Goal: Task Accomplishment & Management: Complete application form

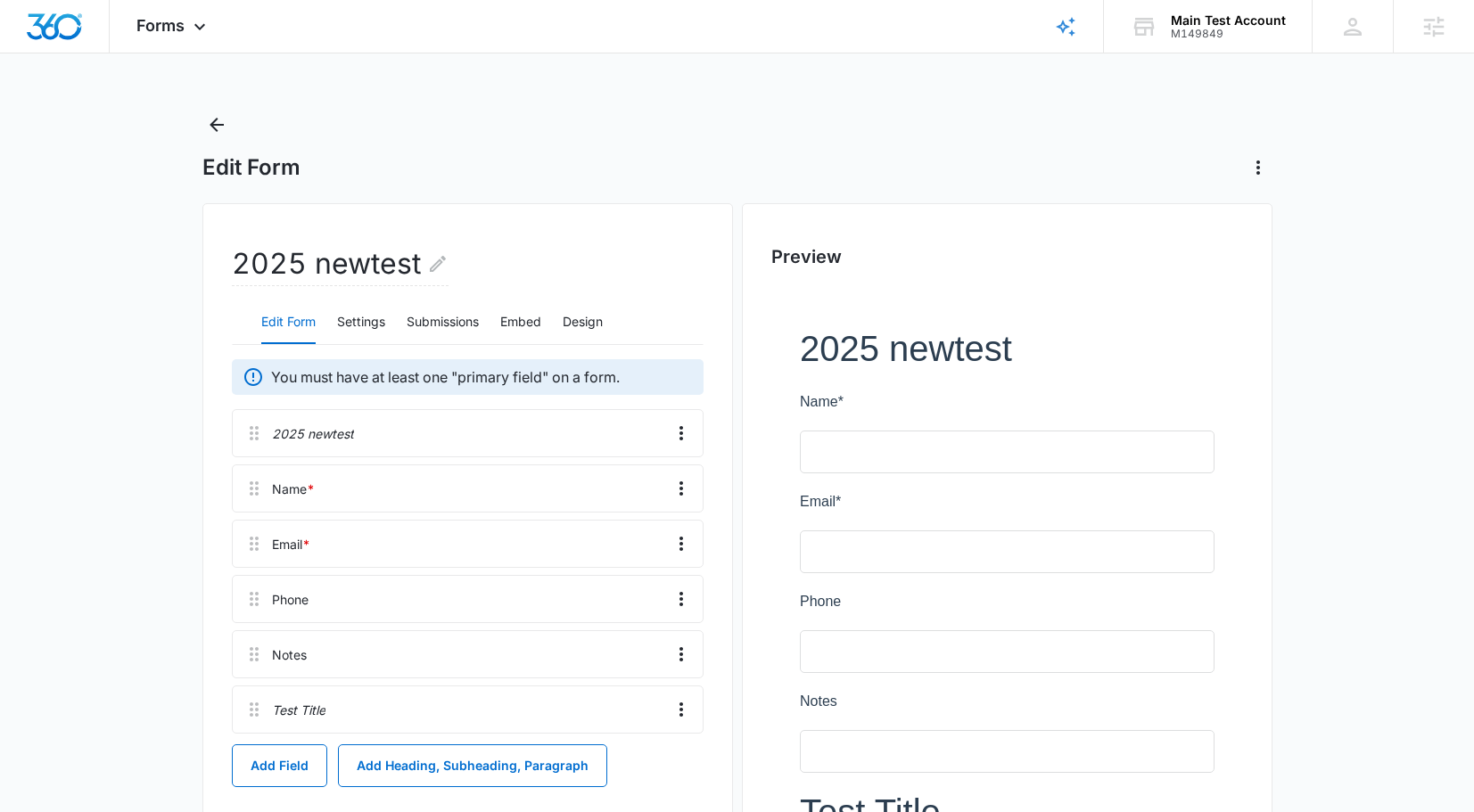
click at [382, 271] on h2 "2025 newtest" at bounding box center [340, 264] width 217 height 44
click at [419, 271] on h2 "2025 newtest" at bounding box center [340, 264] width 217 height 44
click at [422, 271] on h2 "2025 newtest" at bounding box center [340, 264] width 217 height 44
click at [432, 271] on icon "Edit Form Name" at bounding box center [437, 264] width 21 height 21
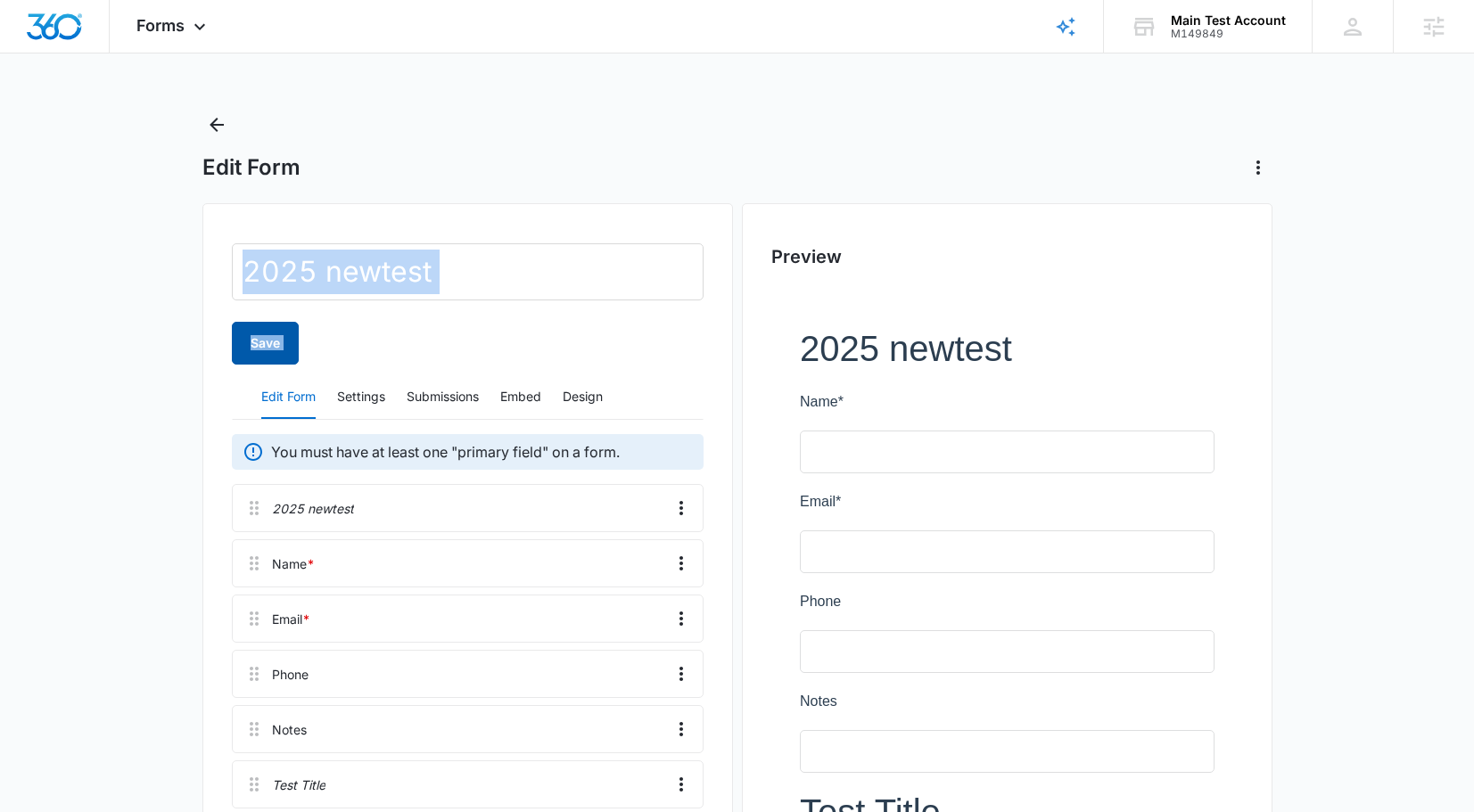
click at [290, 339] on button "Save" at bounding box center [265, 343] width 67 height 43
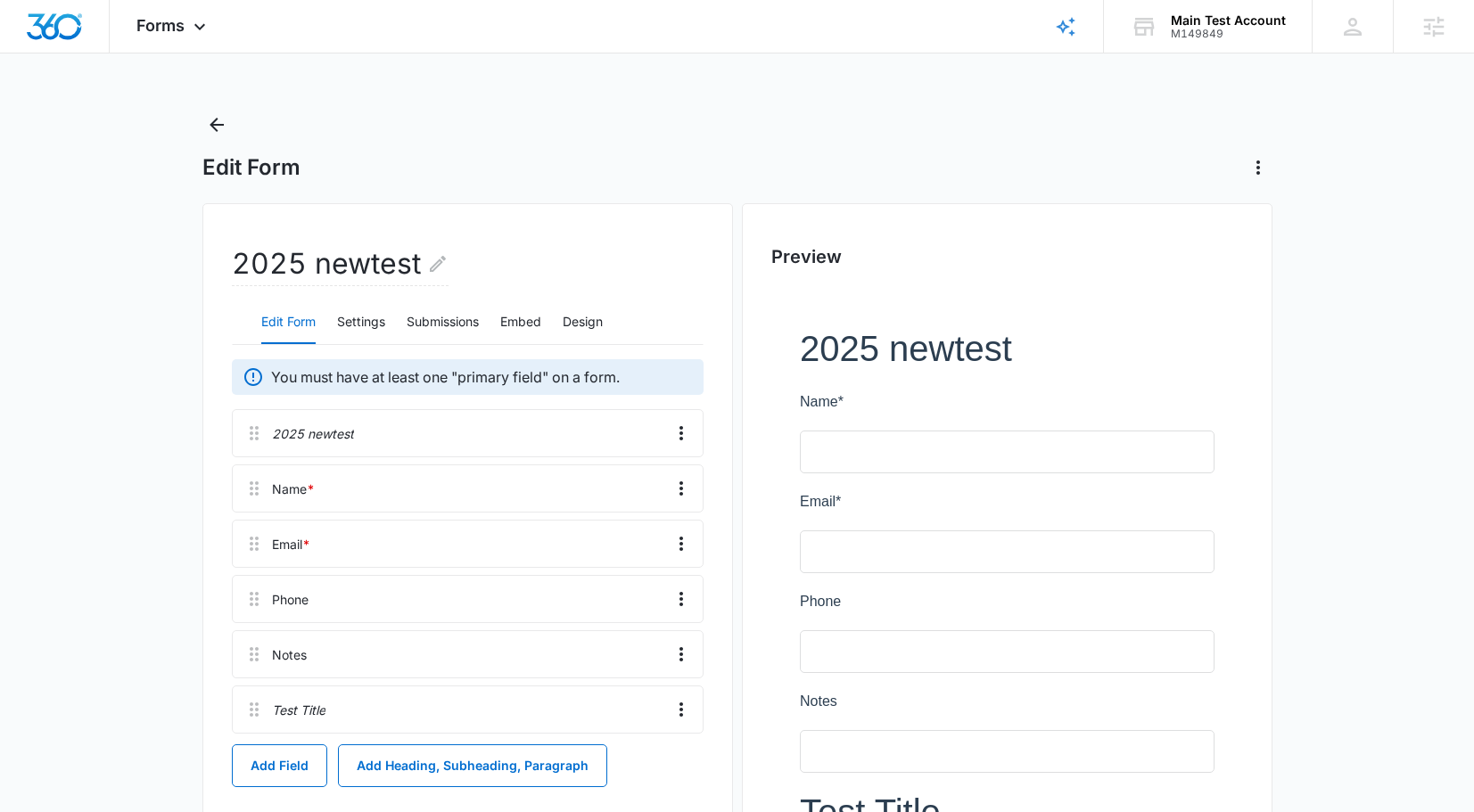
click at [487, 132] on div "Edit Form" at bounding box center [737, 146] width 1070 height 71
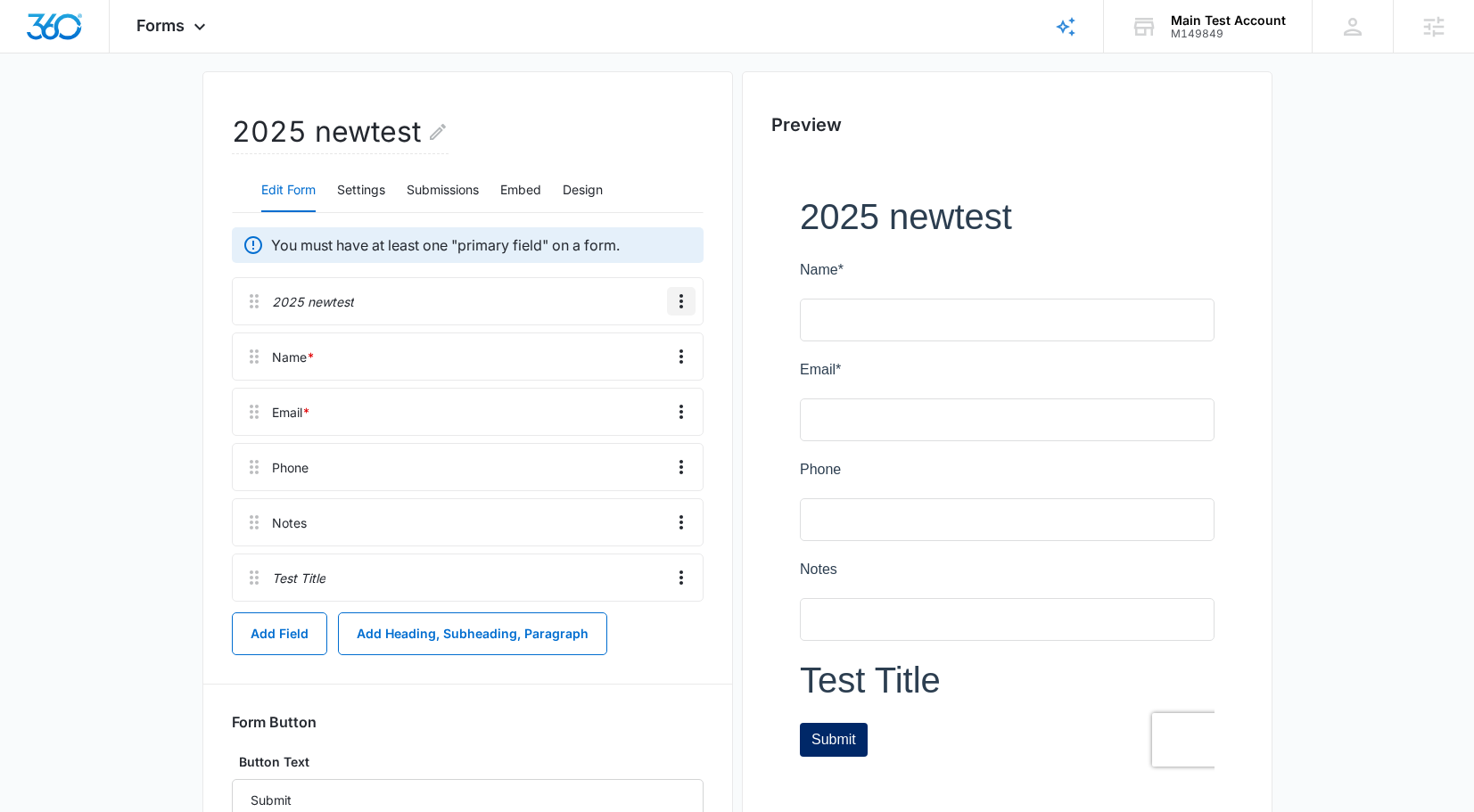
scroll to position [137, 0]
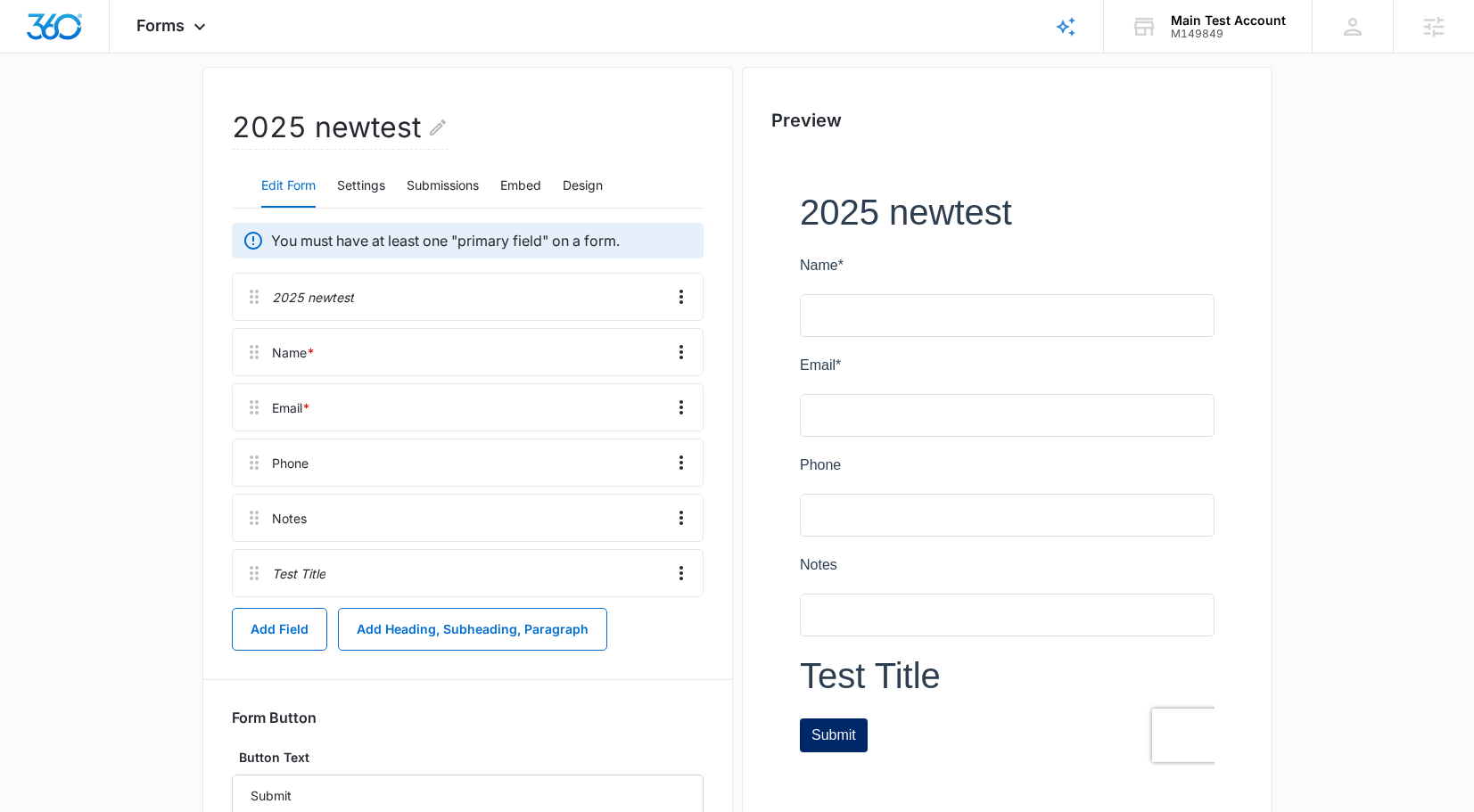
click at [835, 243] on div at bounding box center [1007, 479] width 471 height 656
click at [841, 229] on div at bounding box center [1007, 479] width 471 height 656
click at [844, 170] on div at bounding box center [1007, 479] width 471 height 656
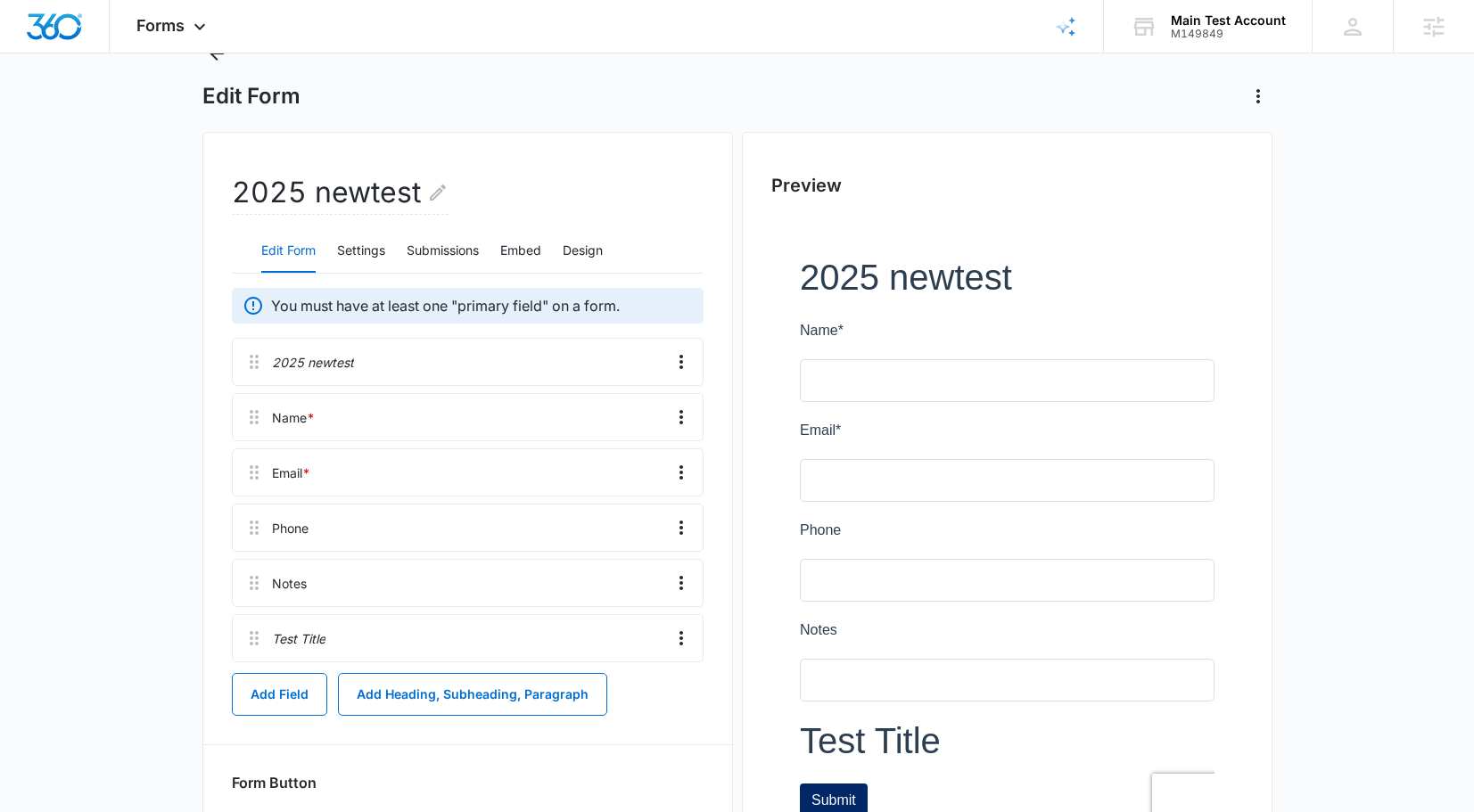
scroll to position [70, 0]
click at [680, 425] on icon "Overflow Menu" at bounding box center [681, 418] width 21 height 21
click at [756, 428] on div "Preview" at bounding box center [1007, 555] width 530 height 844
click at [680, 363] on icon "Overflow Menu" at bounding box center [681, 362] width 4 height 14
drag, startPoint x: 658, startPoint y: 429, endPoint x: 673, endPoint y: 407, distance: 26.6
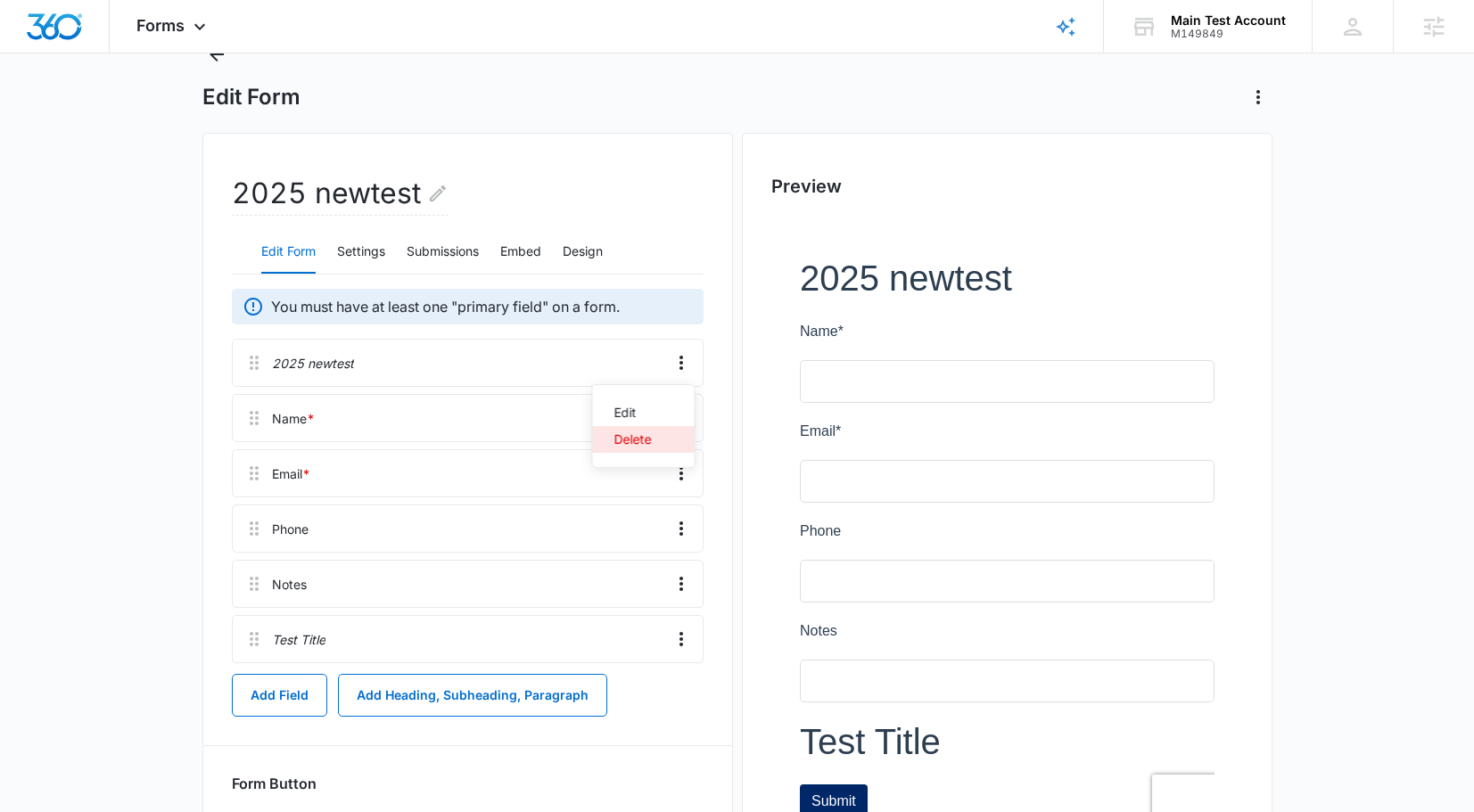
click at [673, 406] on div "Edit Delete" at bounding box center [644, 426] width 104 height 84
click at [685, 360] on icon "Overflow Menu" at bounding box center [681, 362] width 21 height 21
click at [632, 402] on button "Edit" at bounding box center [644, 412] width 102 height 27
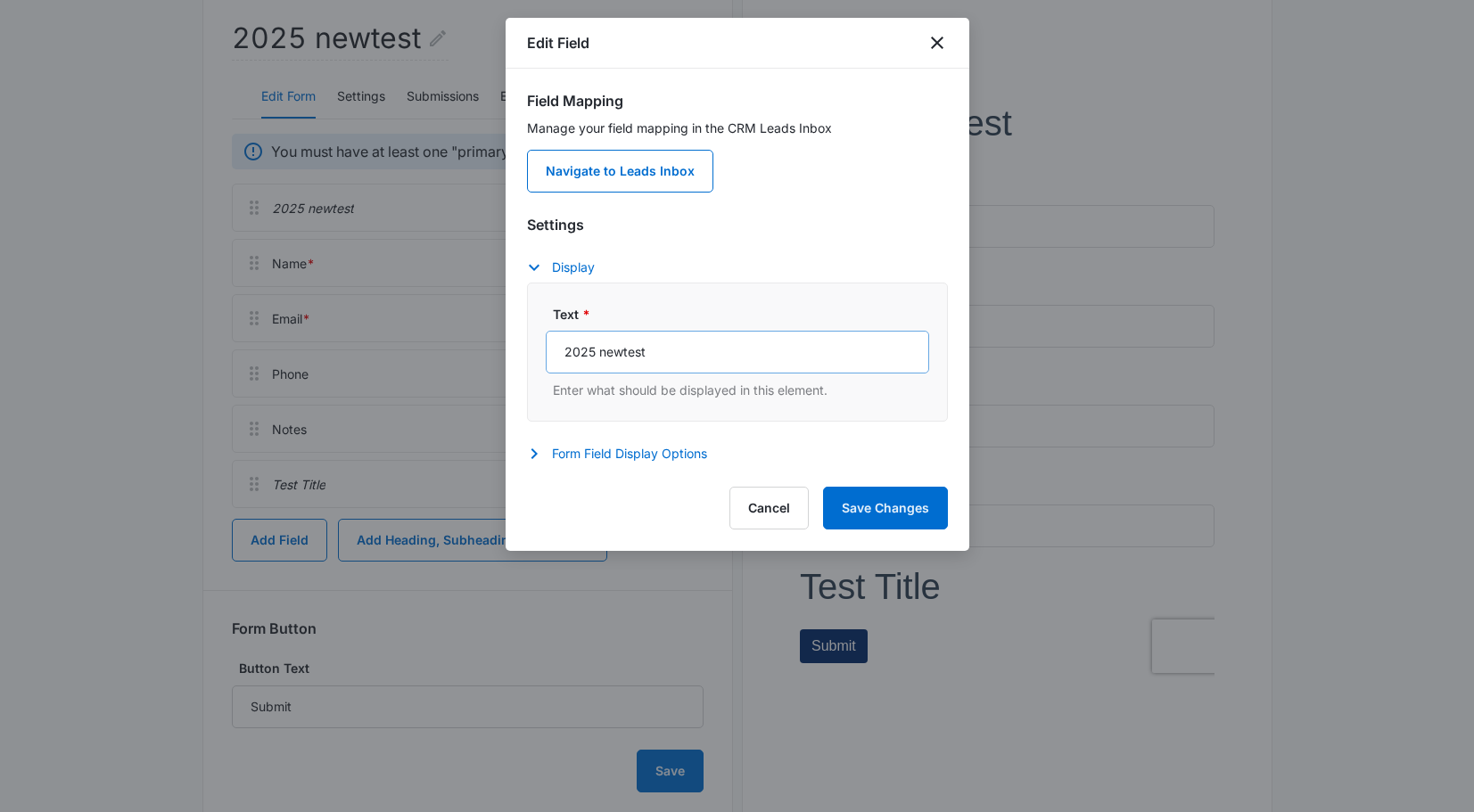
scroll to position [271, 0]
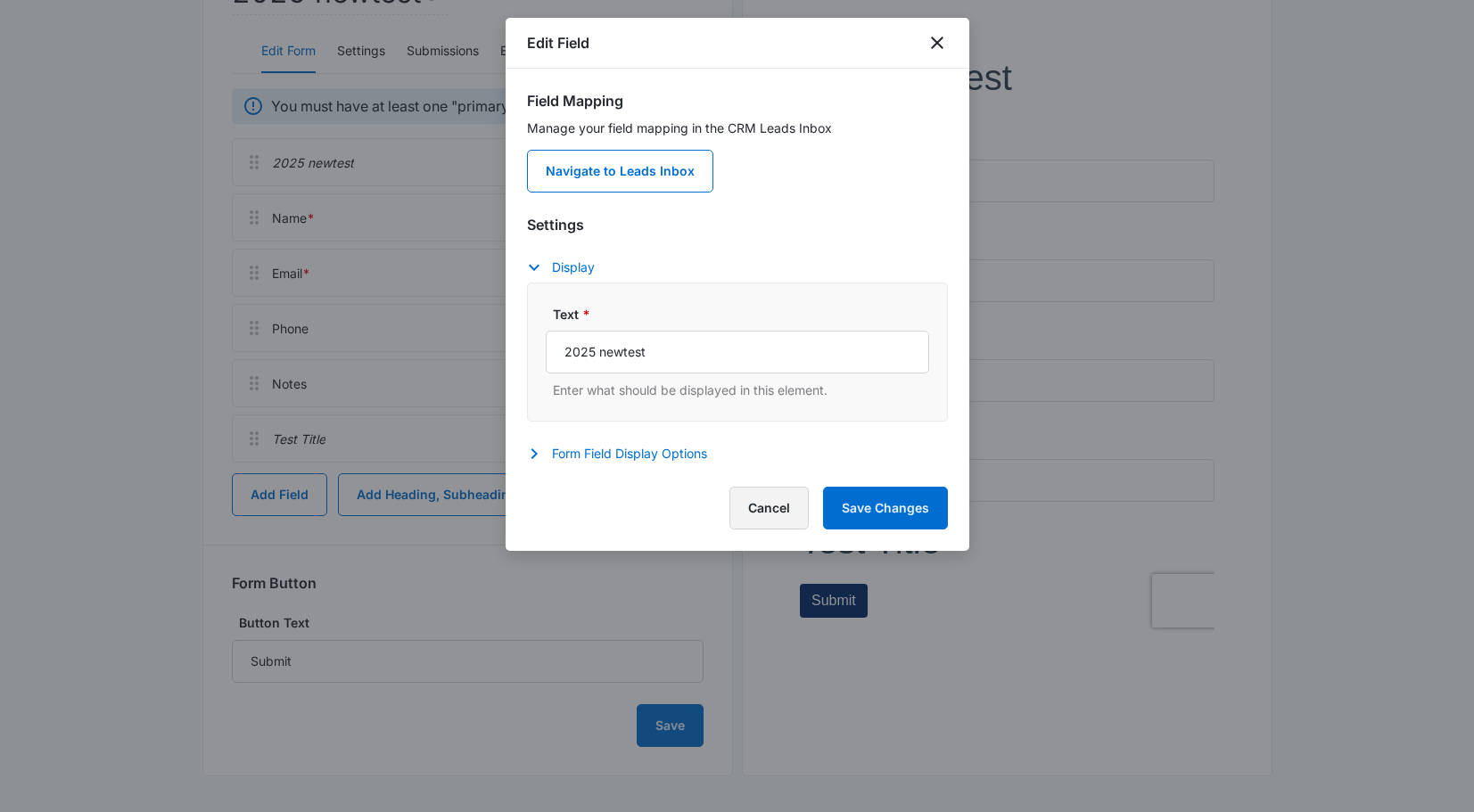
click at [753, 513] on button "Cancel" at bounding box center [769, 508] width 79 height 43
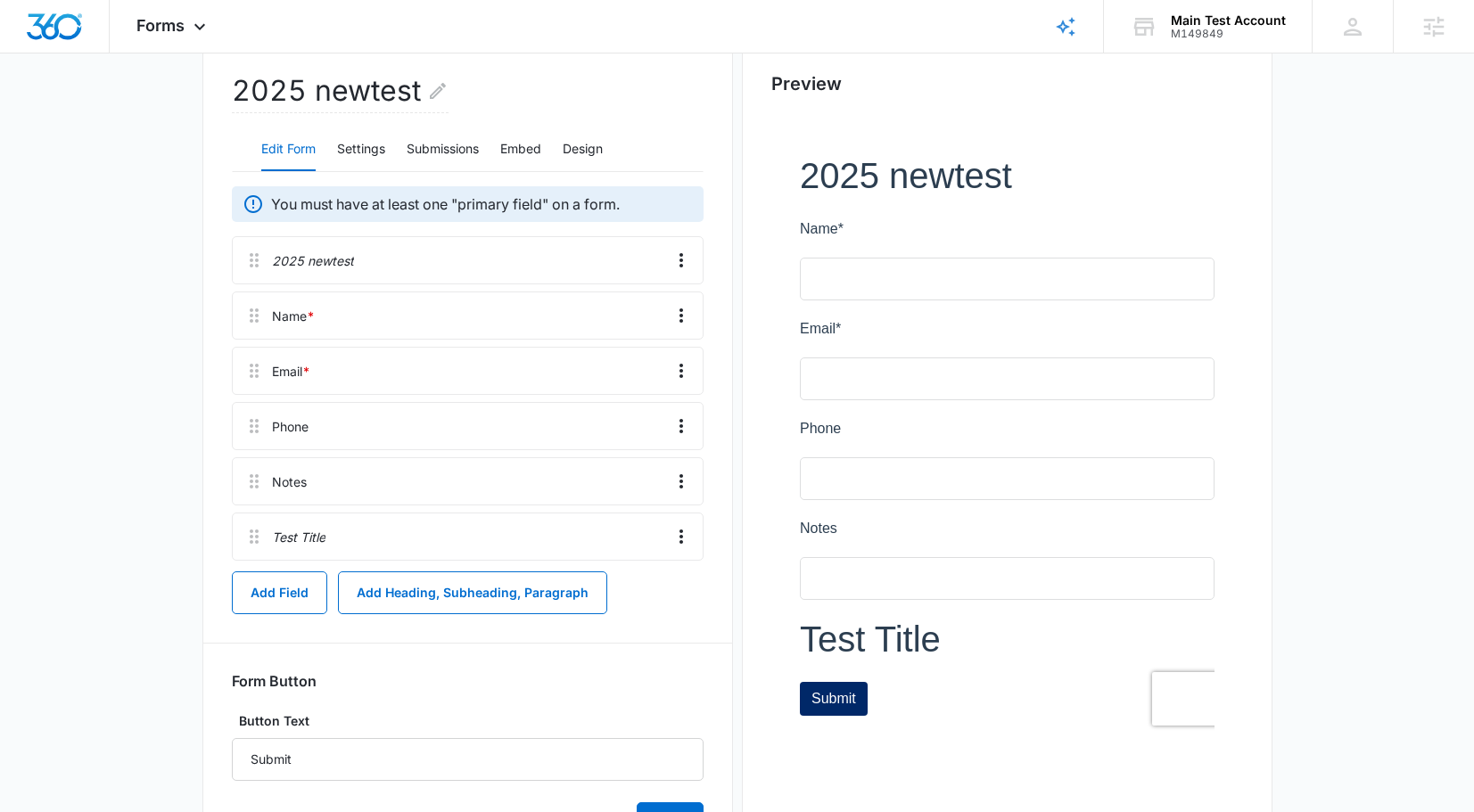
scroll to position [175, 0]
click at [676, 318] on icon "Overflow Menu" at bounding box center [681, 314] width 21 height 21
click at [626, 367] on div "Edit" at bounding box center [633, 363] width 37 height 12
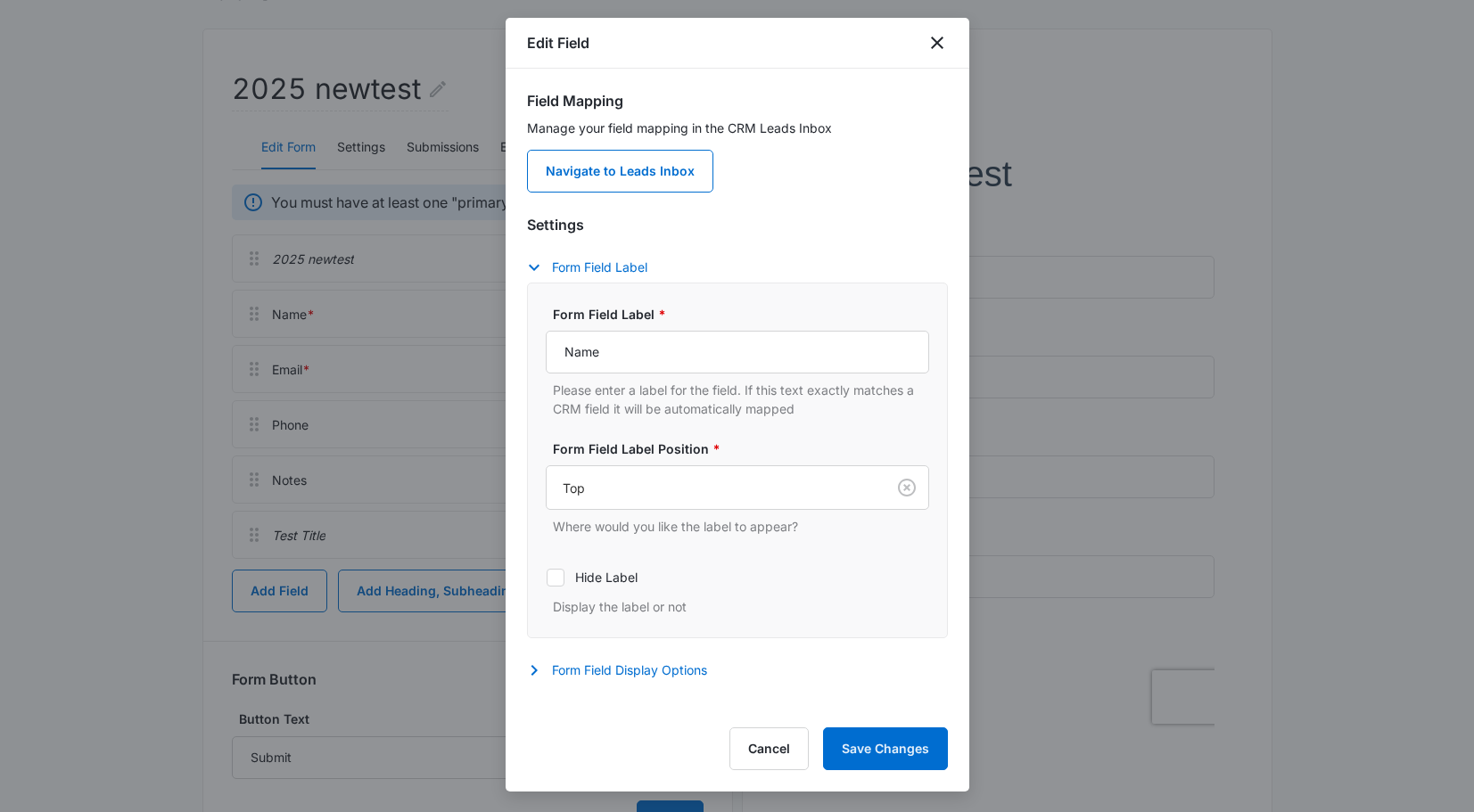
scroll to position [24, 0]
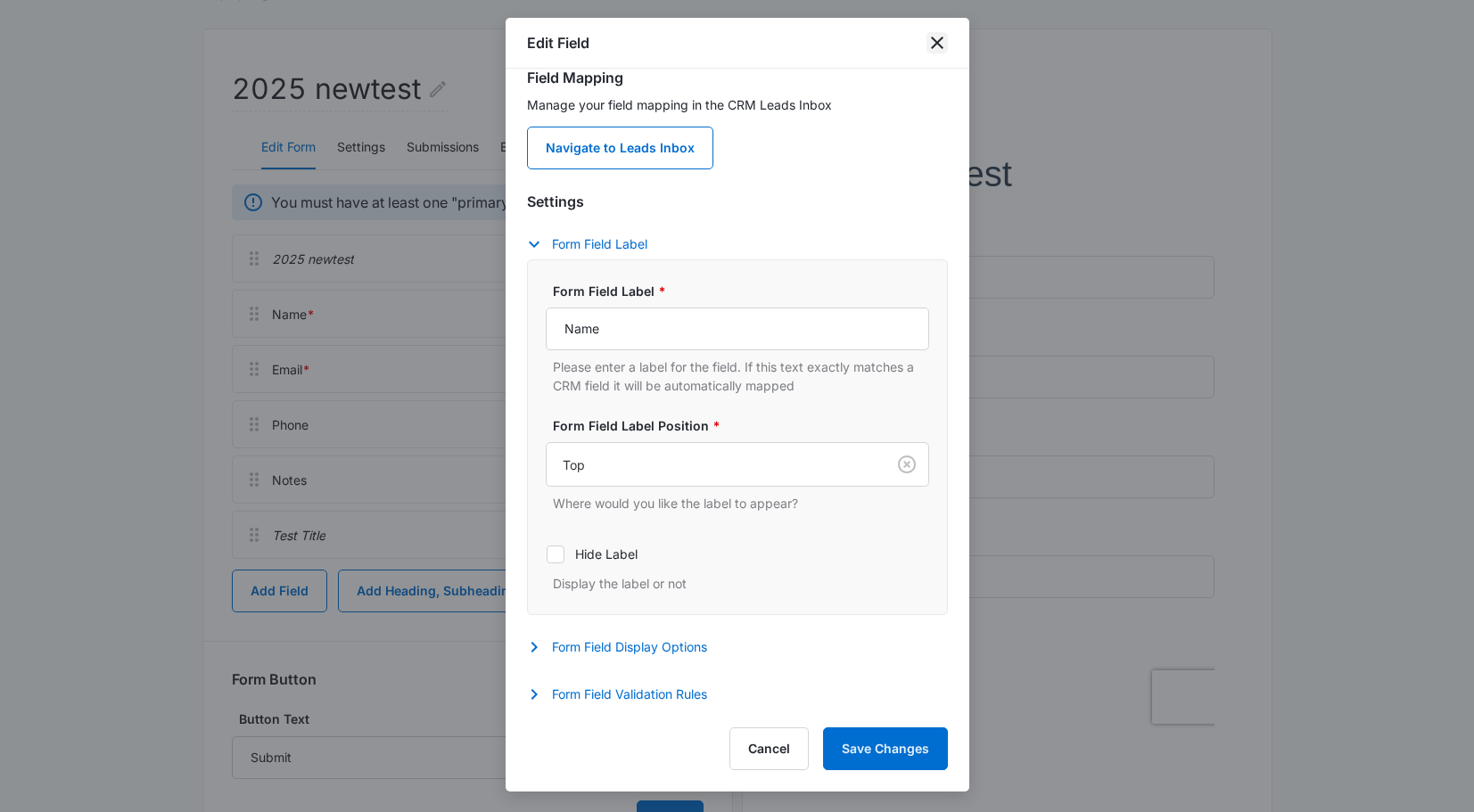
click at [936, 47] on icon "close" at bounding box center [937, 43] width 21 height 21
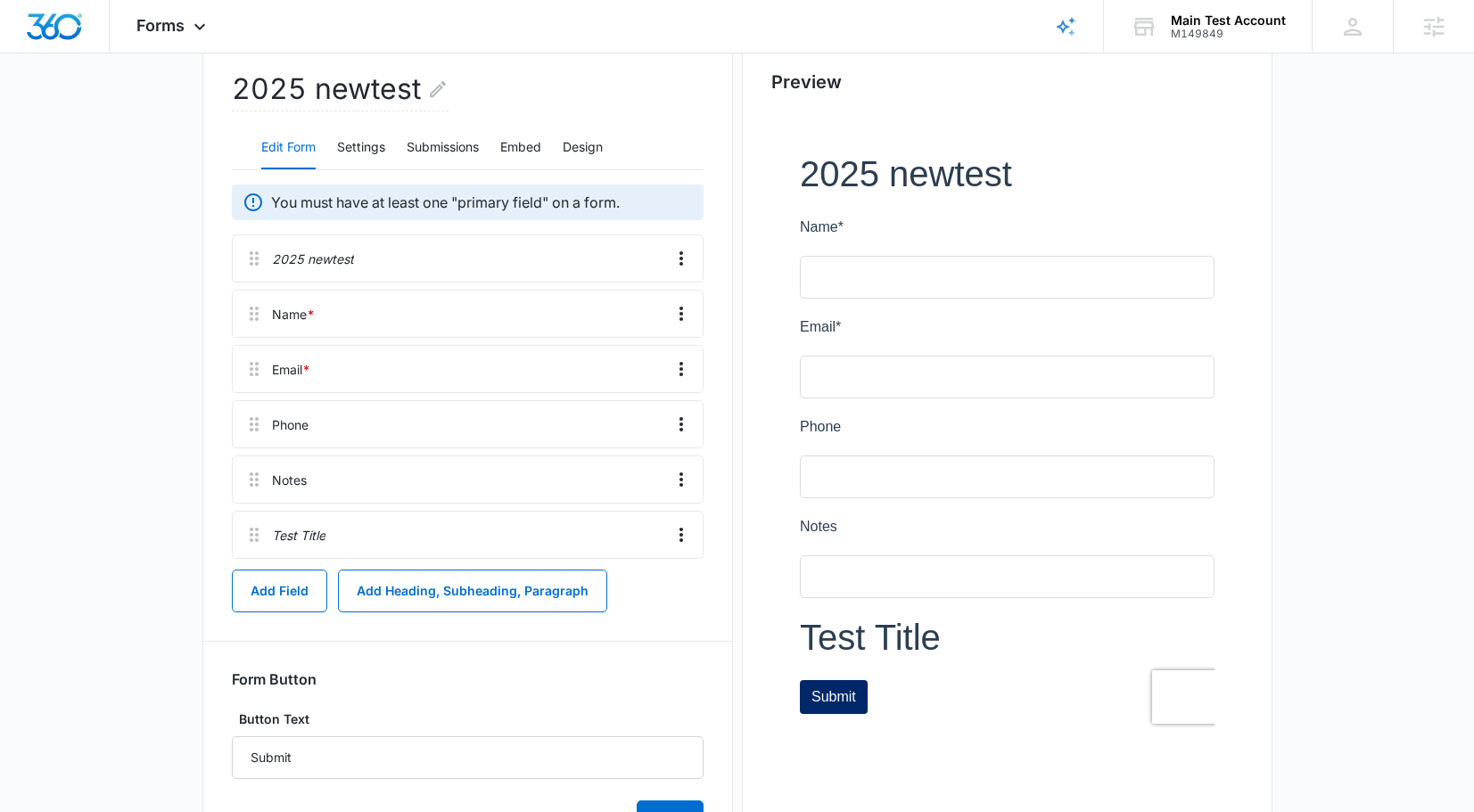
scroll to position [271, 0]
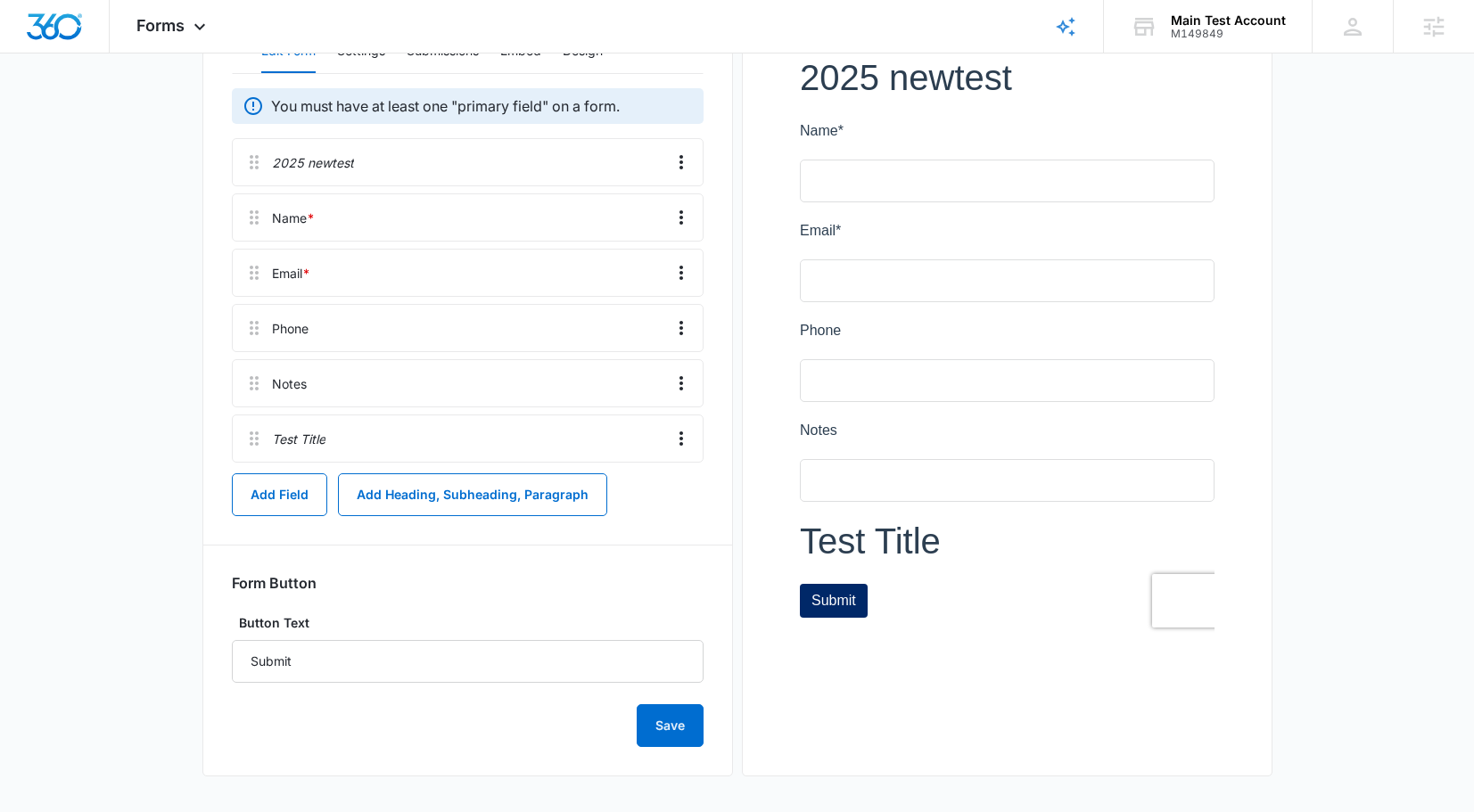
click at [917, 548] on div at bounding box center [1007, 344] width 471 height 656
click at [678, 227] on icon "Overflow Menu" at bounding box center [681, 218] width 21 height 21
click at [648, 260] on button "Edit" at bounding box center [644, 268] width 102 height 27
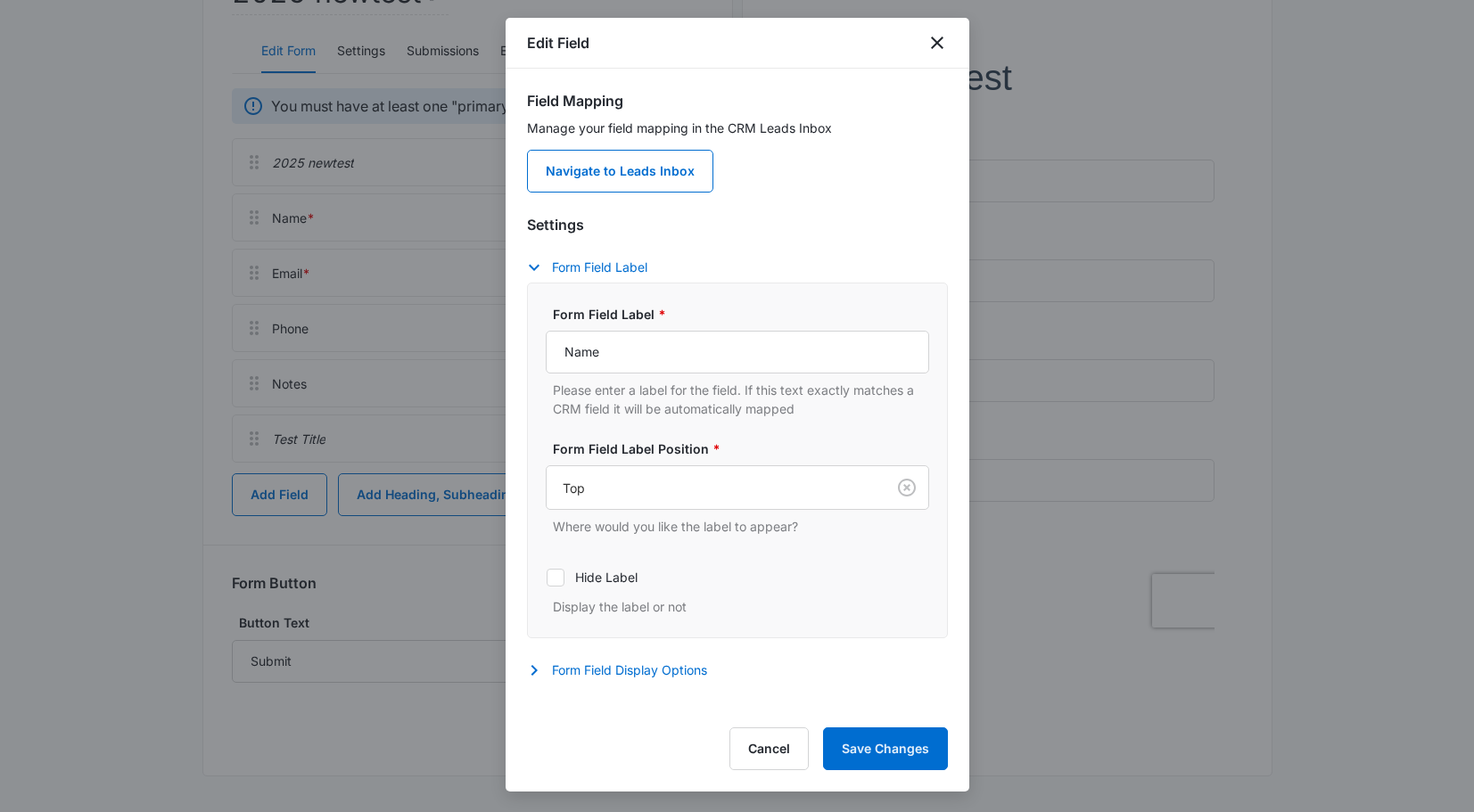
click at [948, 42] on div "Edit Field" at bounding box center [737, 43] width 463 height 51
click at [940, 42] on icon "close" at bounding box center [937, 43] width 21 height 21
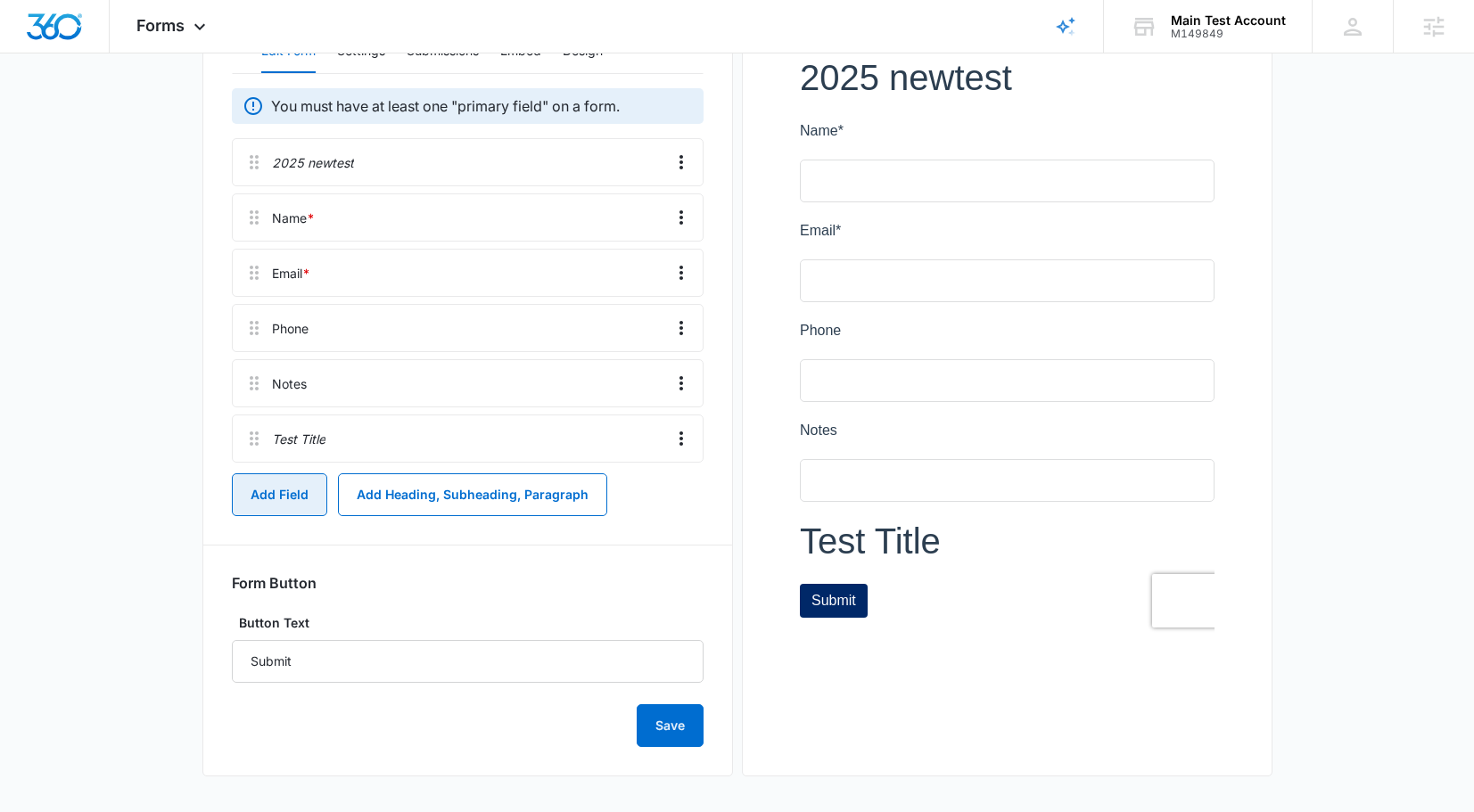
click at [295, 482] on button "Add Field" at bounding box center [279, 494] width 96 height 43
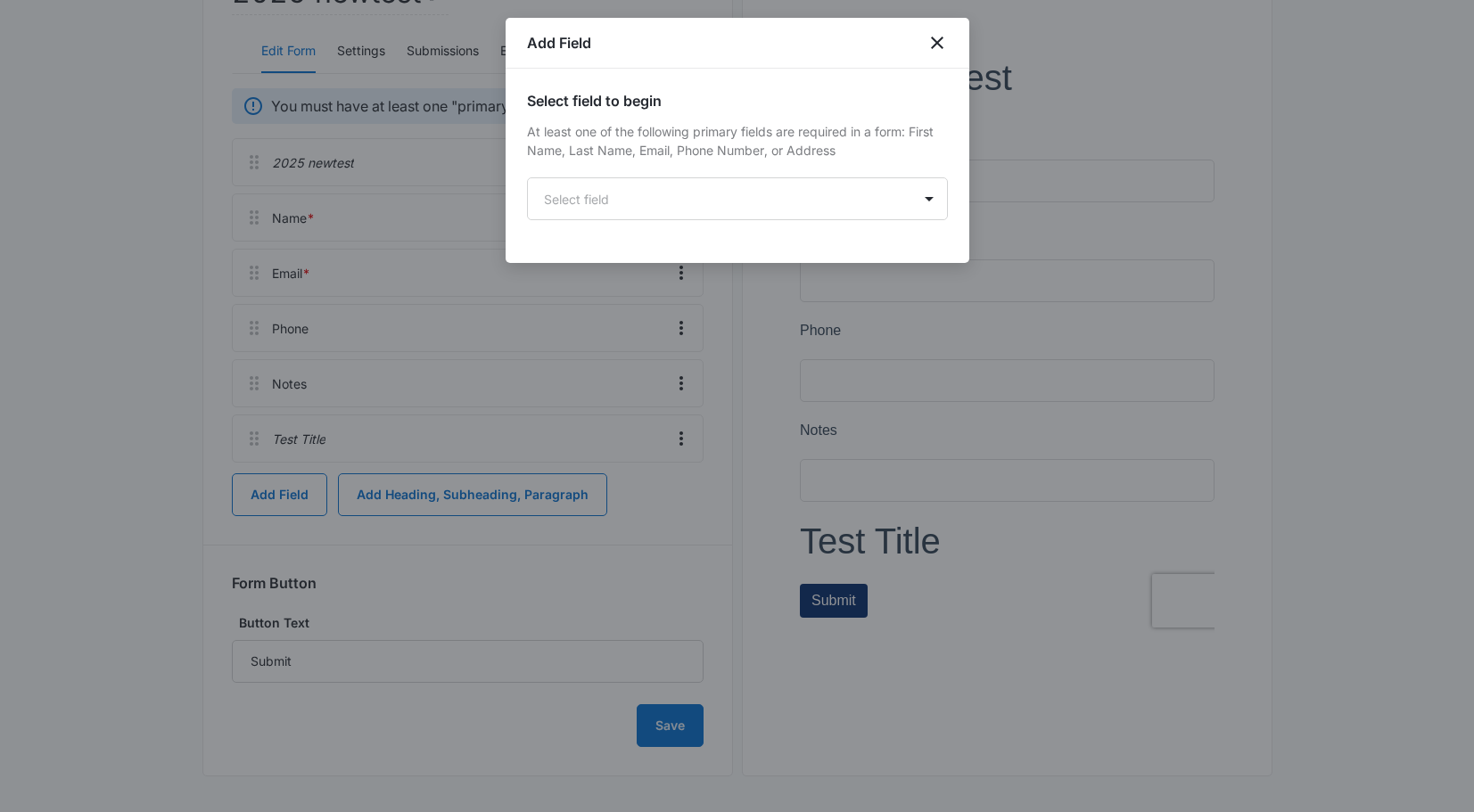
click at [736, 228] on div "Select field to begin At least one of the following primary fields are required…" at bounding box center [737, 166] width 463 height 195
click at [751, 203] on body "Forms Apps Reputation Websites Forms CRM Email Social Shop Payments POS Content…" at bounding box center [737, 269] width 1474 height 1082
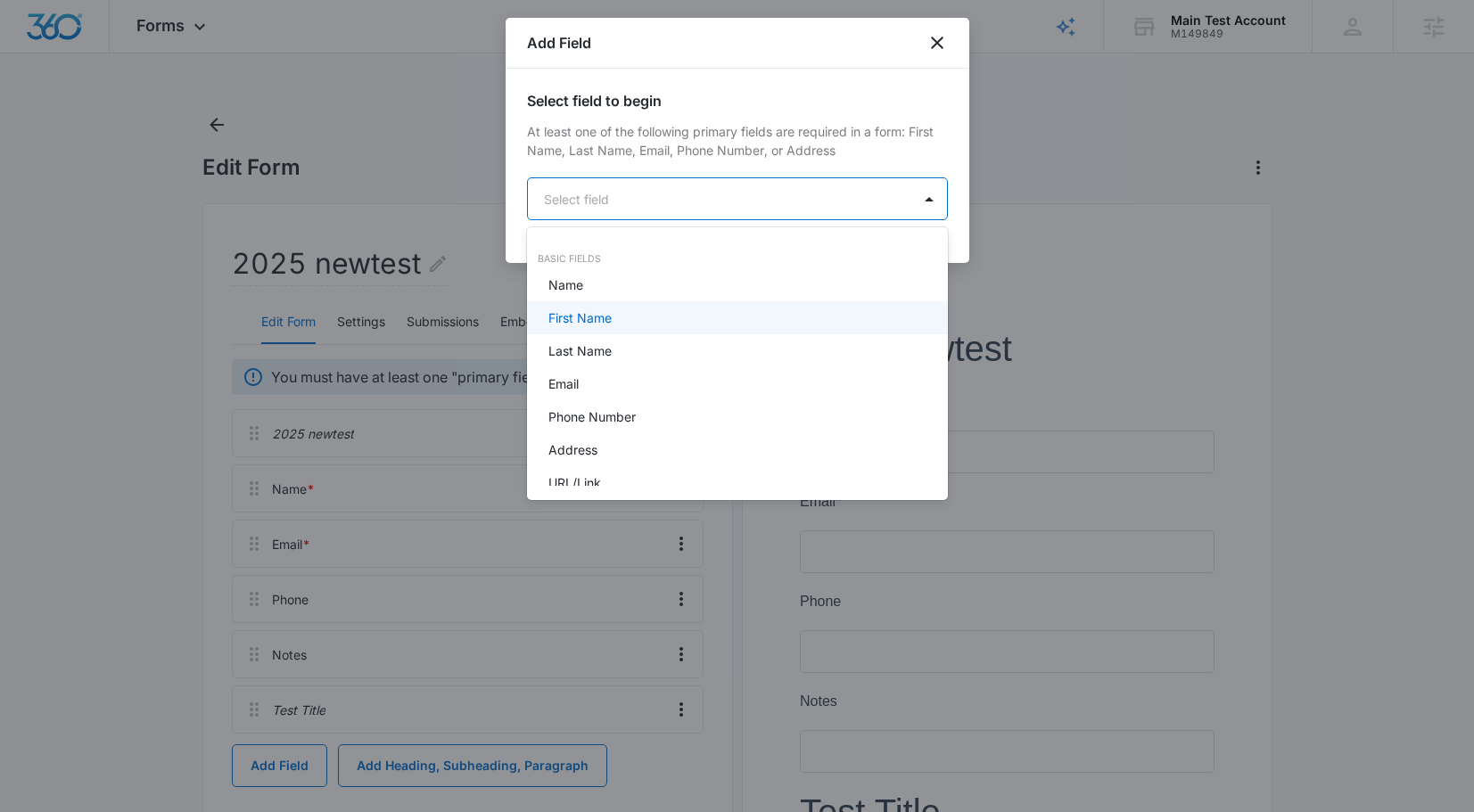
scroll to position [5, 0]
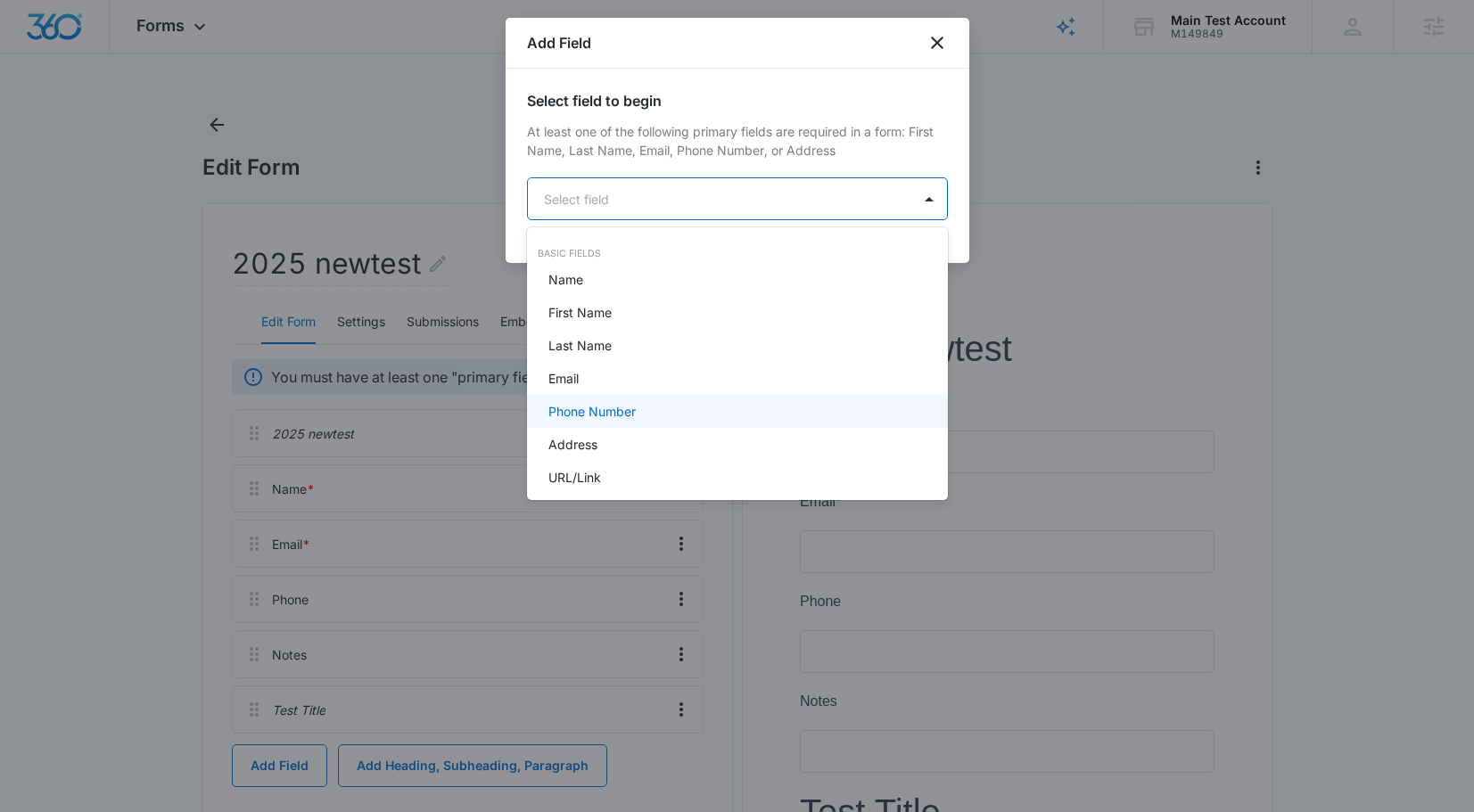
click at [627, 402] on p "Phone Number" at bounding box center [592, 410] width 87 height 19
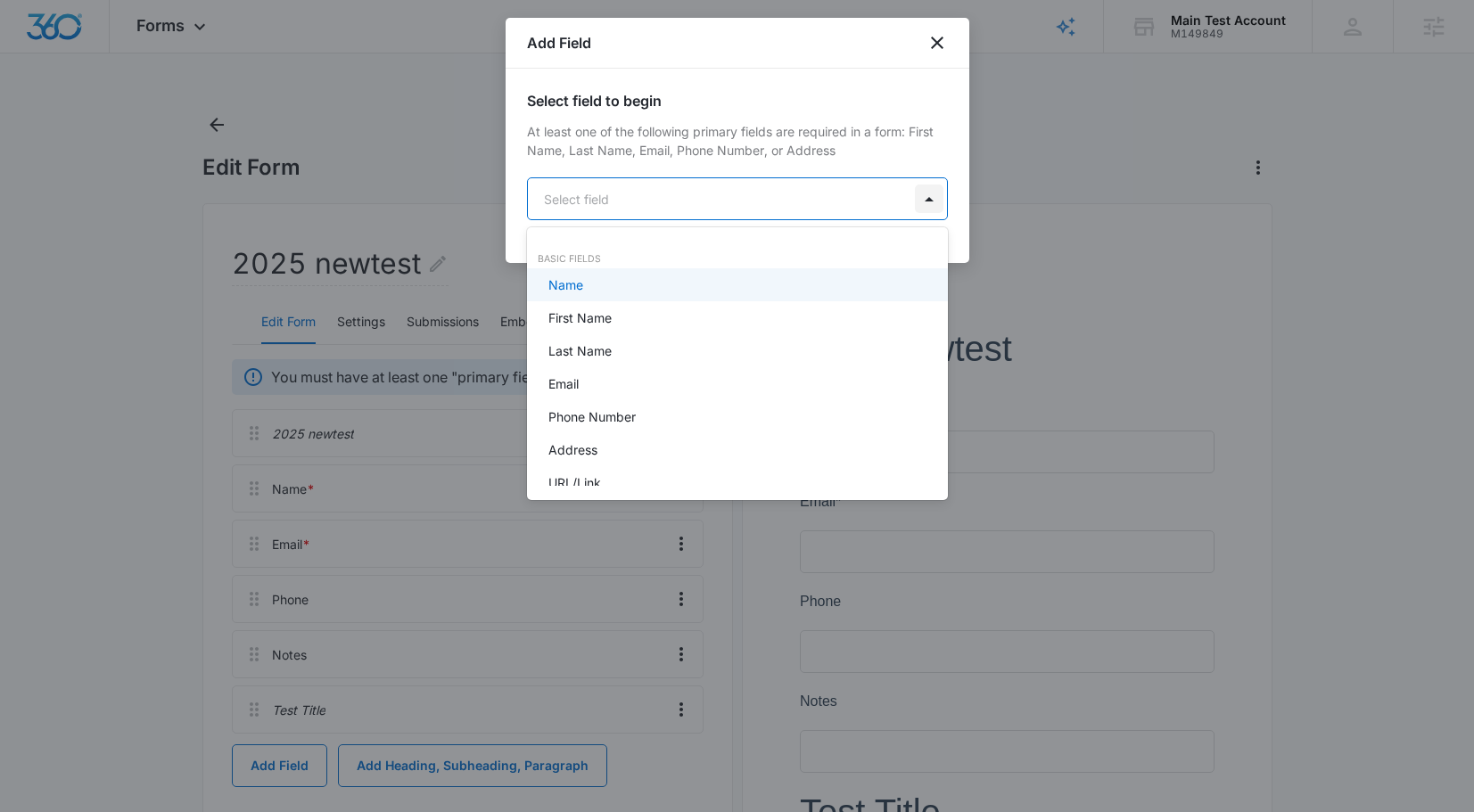
click at [933, 200] on body "Forms Apps Reputation Websites Forms CRM Email Social Shop Payments POS Content…" at bounding box center [737, 406] width 1474 height 812
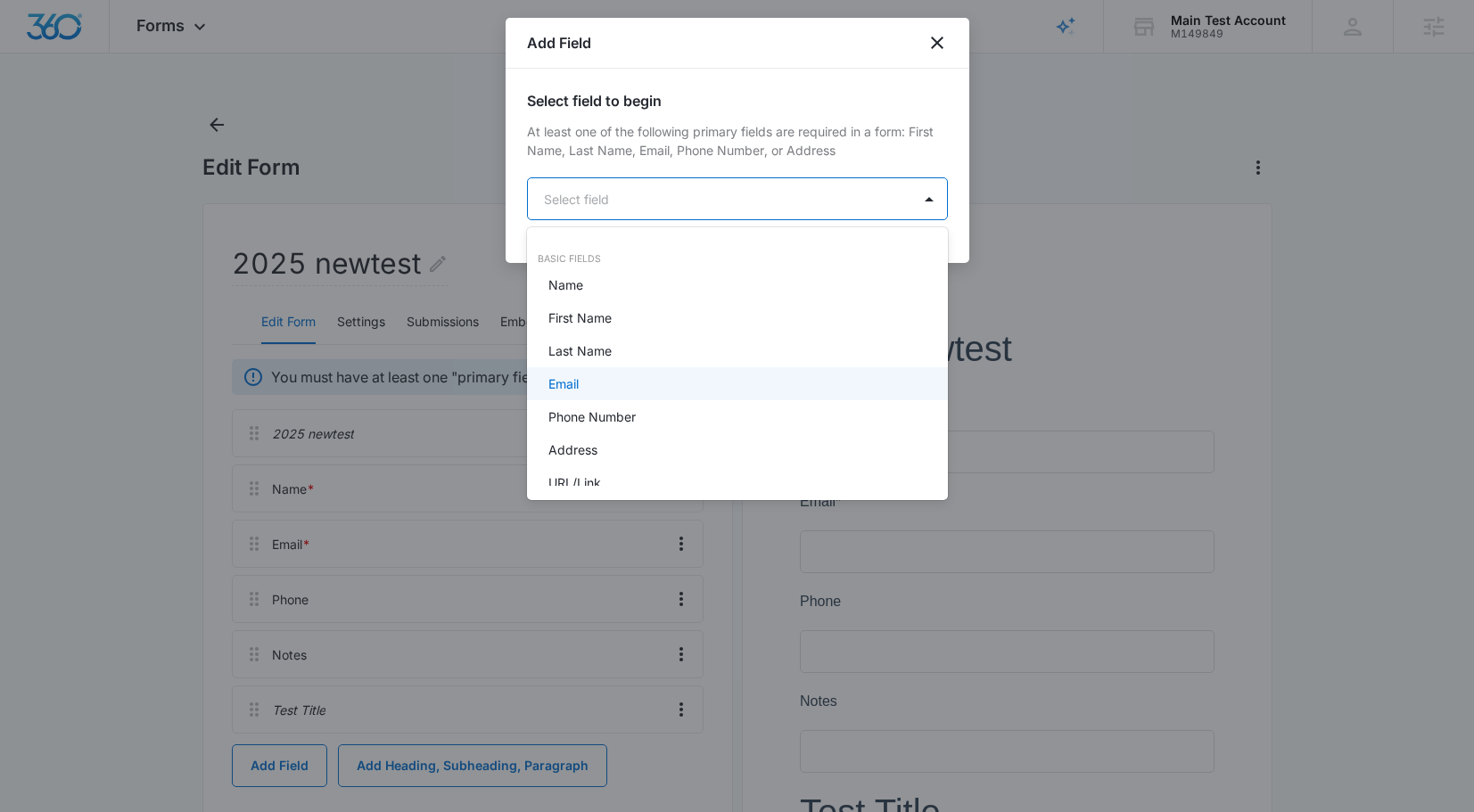
click at [687, 382] on div "Email" at bounding box center [735, 383] width 374 height 19
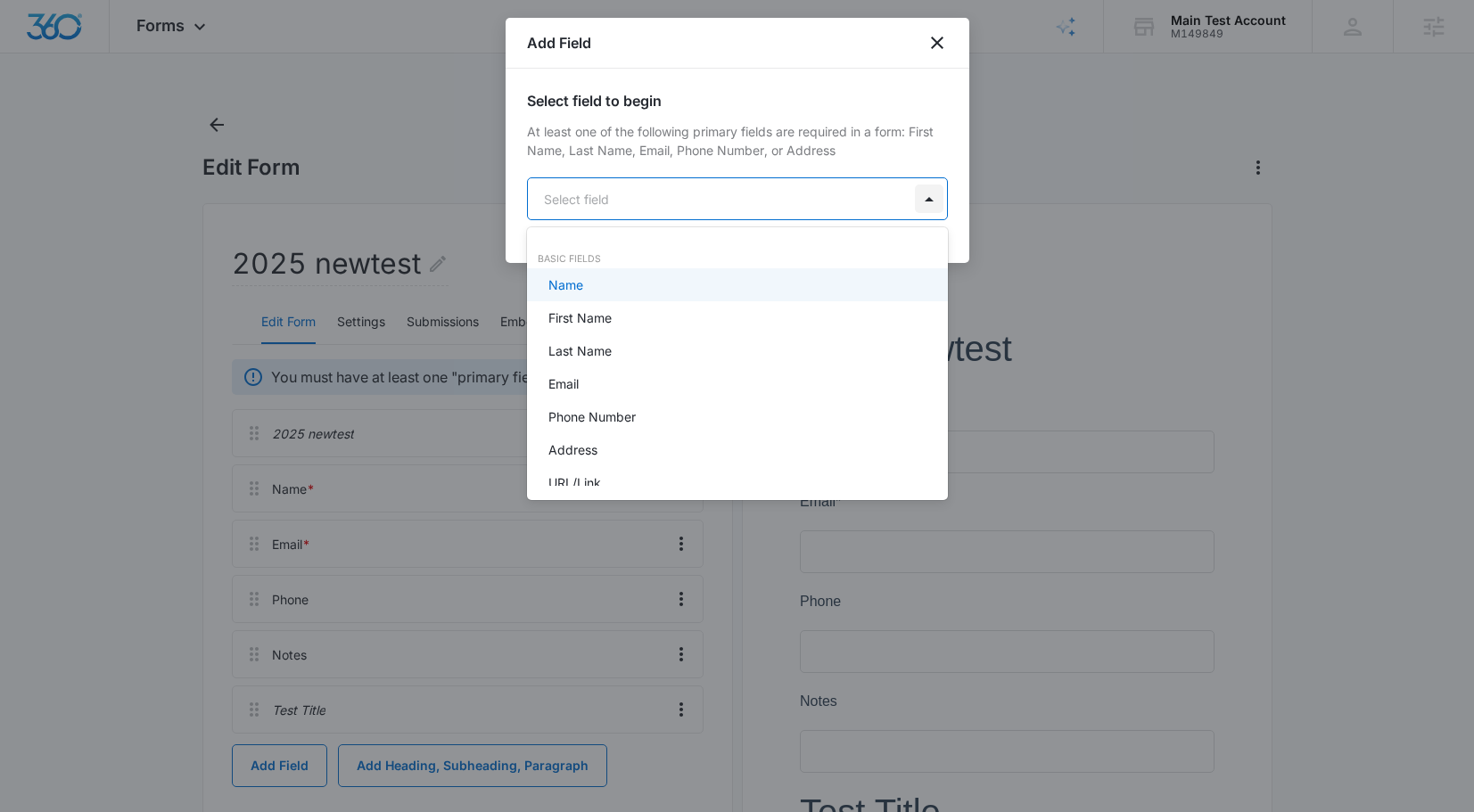
click at [936, 194] on body "Forms Apps Reputation Websites Forms CRM Email Social Shop Payments POS Content…" at bounding box center [737, 406] width 1474 height 812
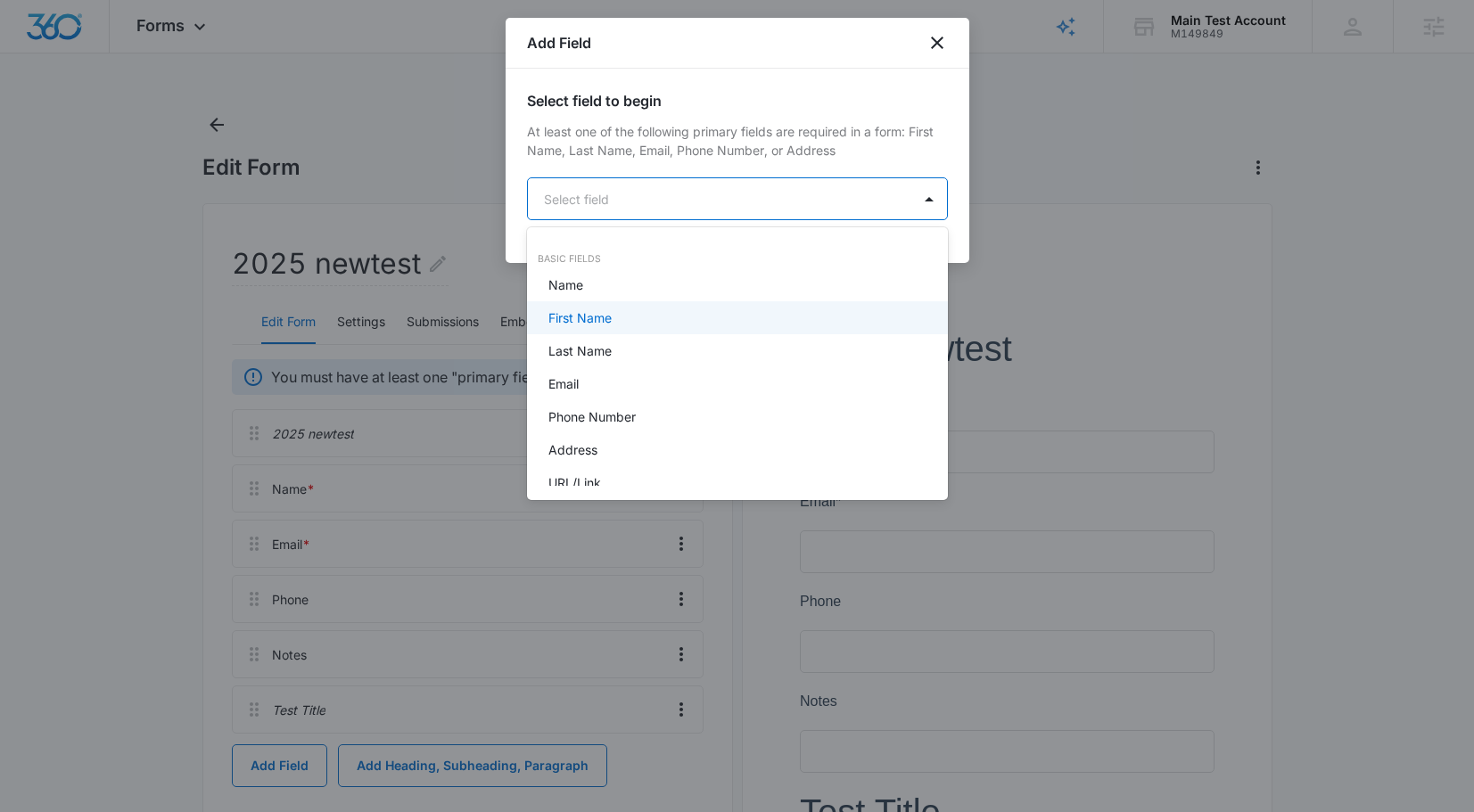
click at [661, 321] on div "First Name" at bounding box center [735, 318] width 374 height 19
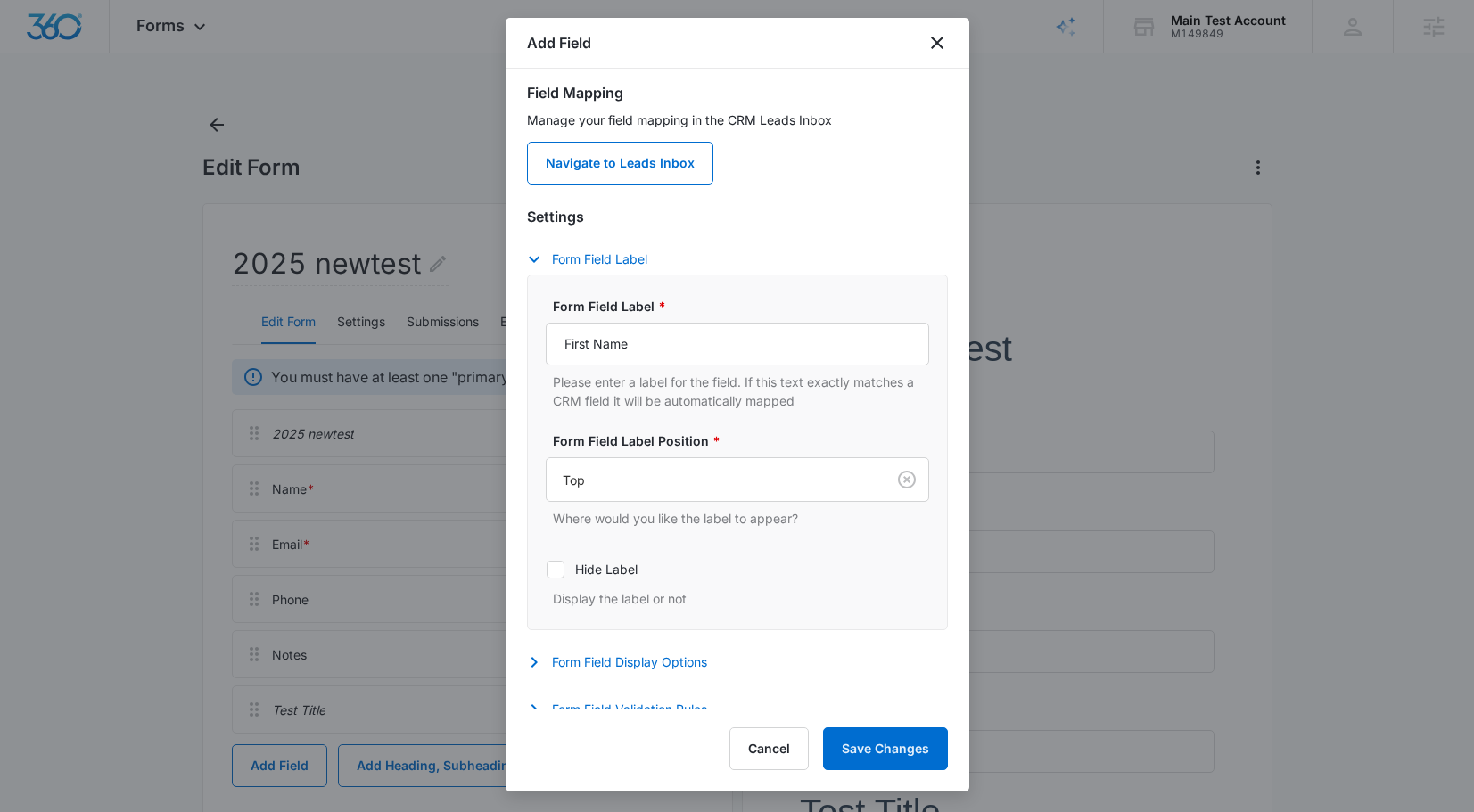
scroll to position [178, 0]
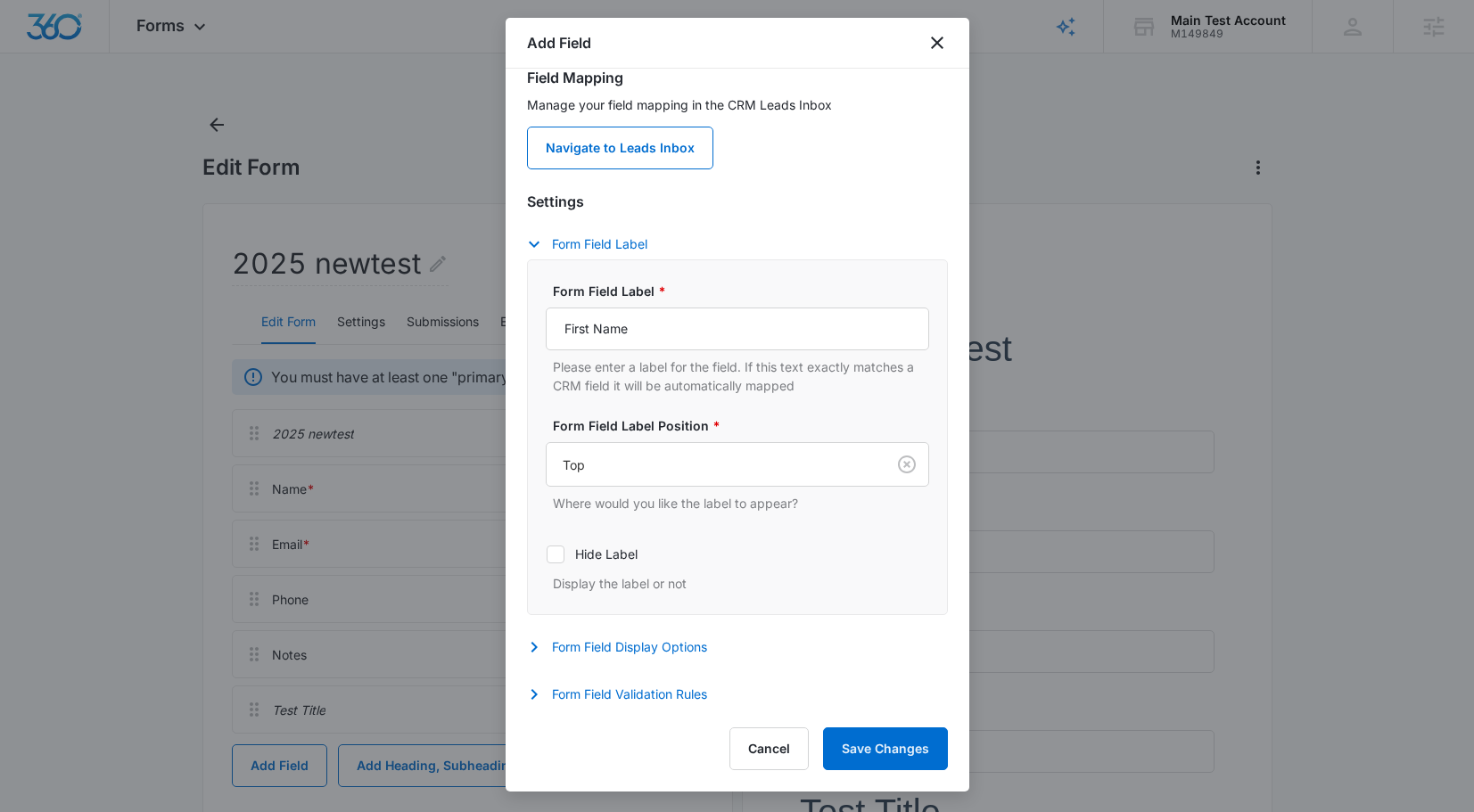
drag, startPoint x: 546, startPoint y: 408, endPoint x: 603, endPoint y: 406, distance: 57.0
click at [603, 406] on div "Form Field Label * First Name Please enter a label for the field. If this text …" at bounding box center [737, 437] width 383 height 311
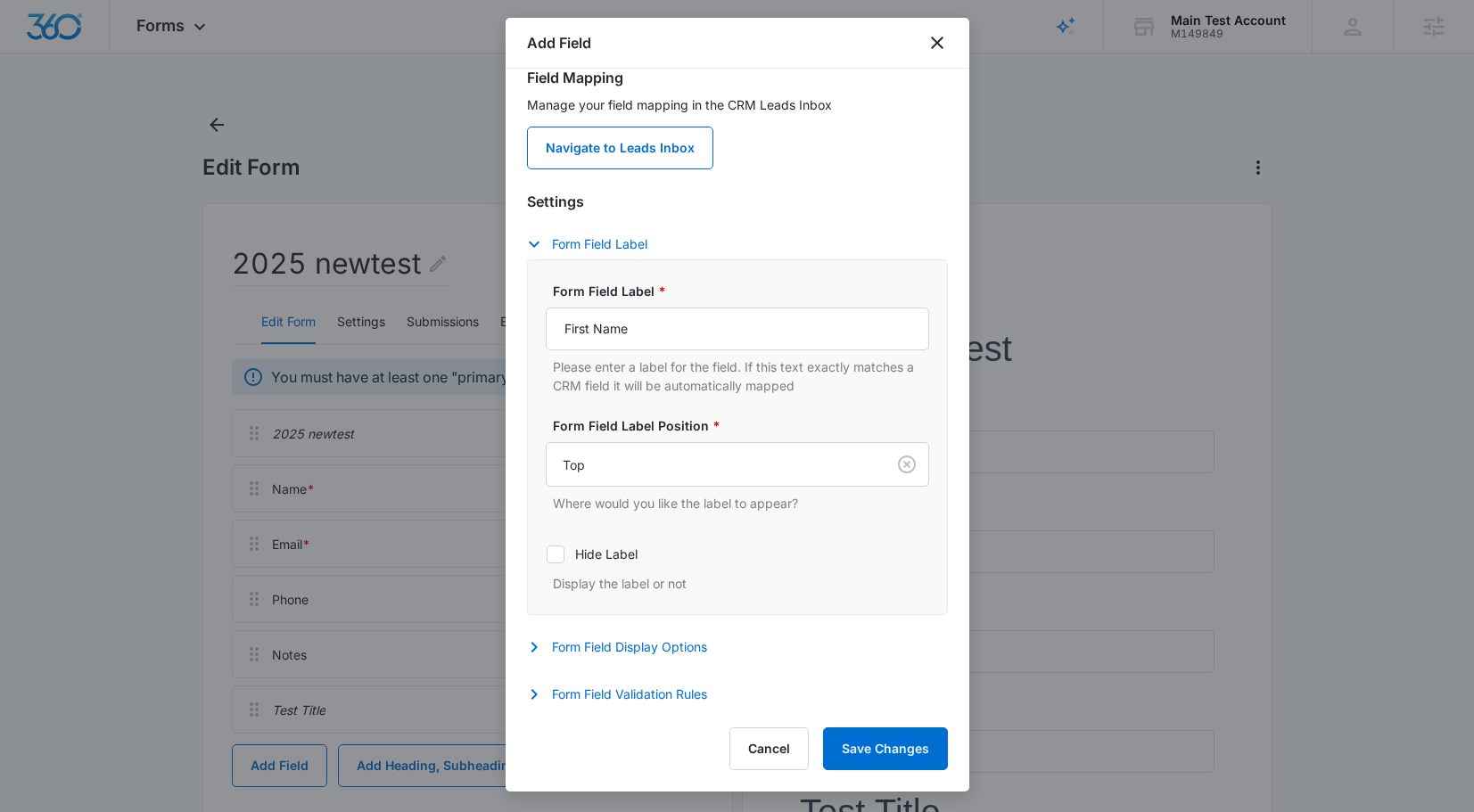
click at [602, 401] on div "Form Field Label * First Name Please enter a label for the field. If this text …" at bounding box center [737, 437] width 383 height 311
click at [939, 53] on icon "close" at bounding box center [937, 43] width 21 height 21
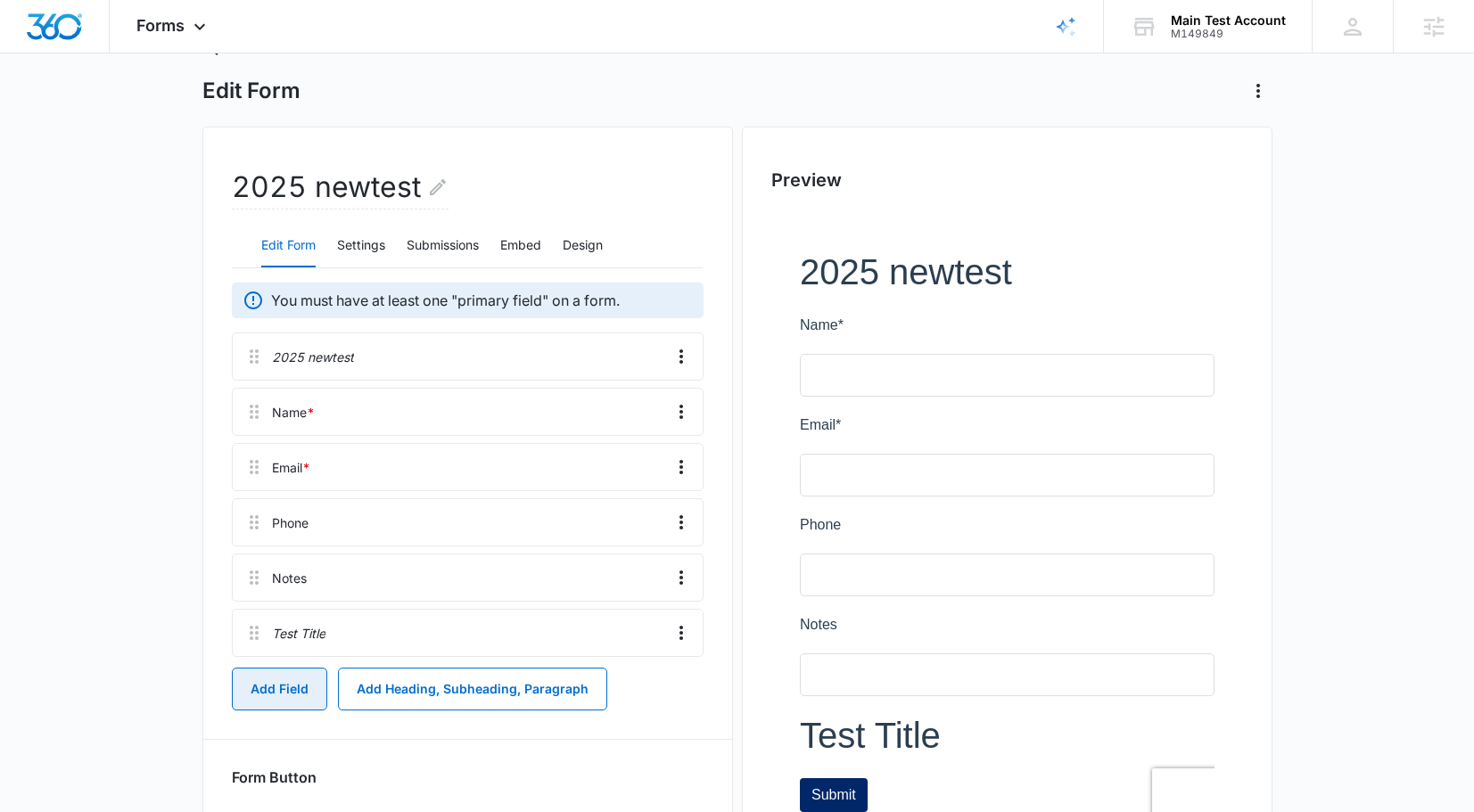
scroll to position [123, 0]
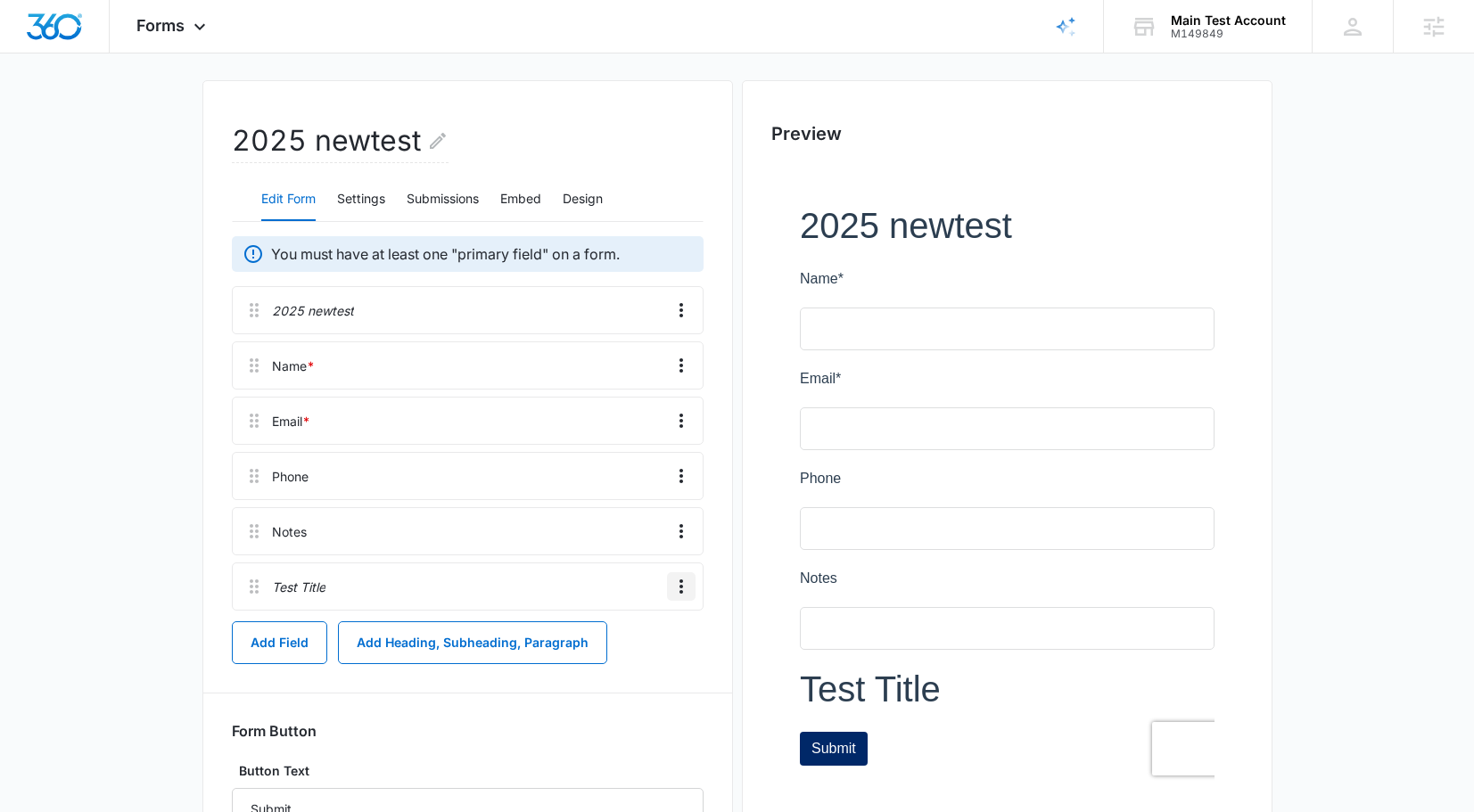
click at [687, 591] on icon "Overflow Menu" at bounding box center [681, 586] width 21 height 21
click at [647, 633] on div "Edit" at bounding box center [633, 636] width 37 height 12
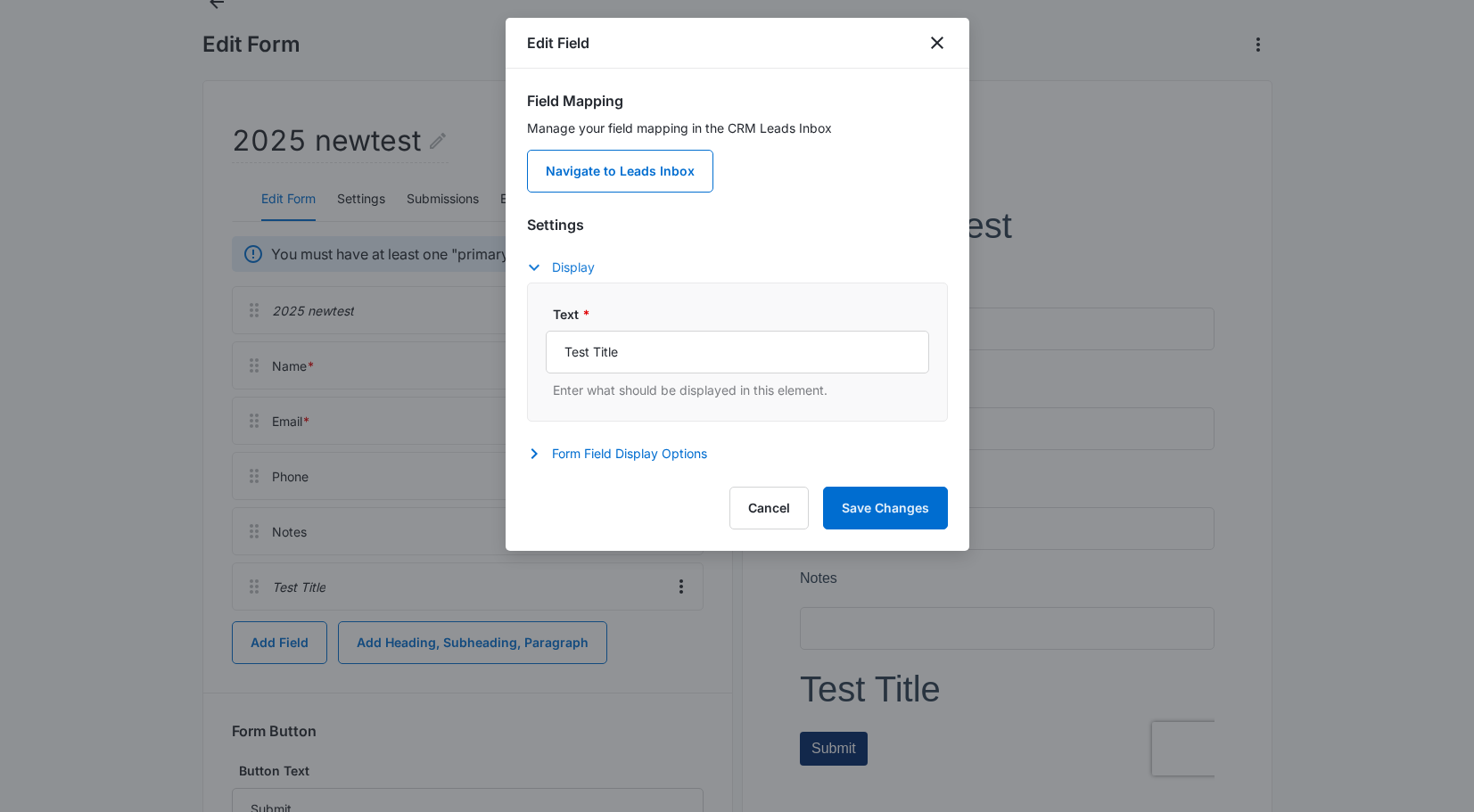
click at [535, 268] on icon "button" at bounding box center [534, 268] width 11 height 6
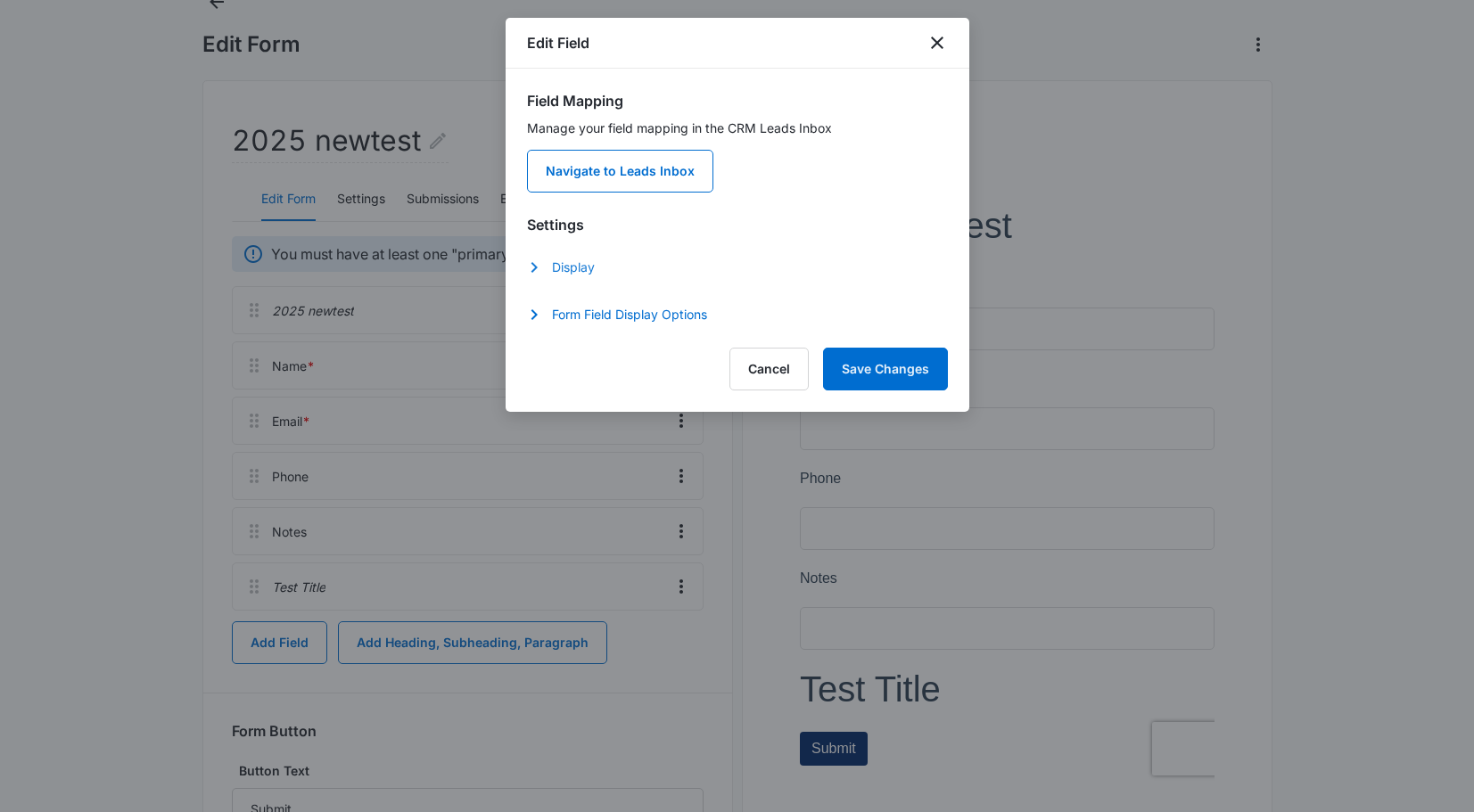
click at [535, 268] on icon "button" at bounding box center [533, 268] width 6 height 11
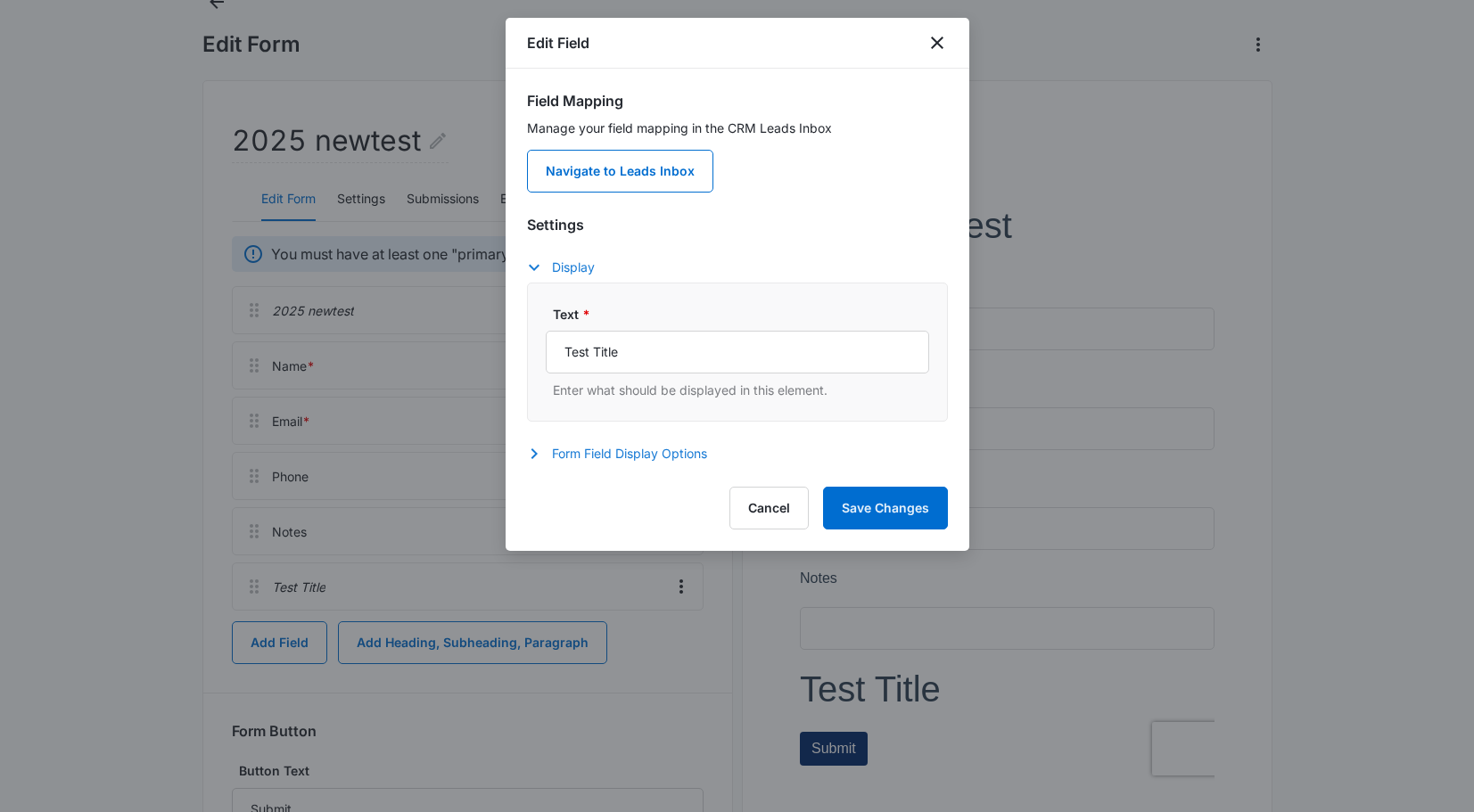
click at [648, 449] on button "Form Field Display Options" at bounding box center [626, 453] width 198 height 21
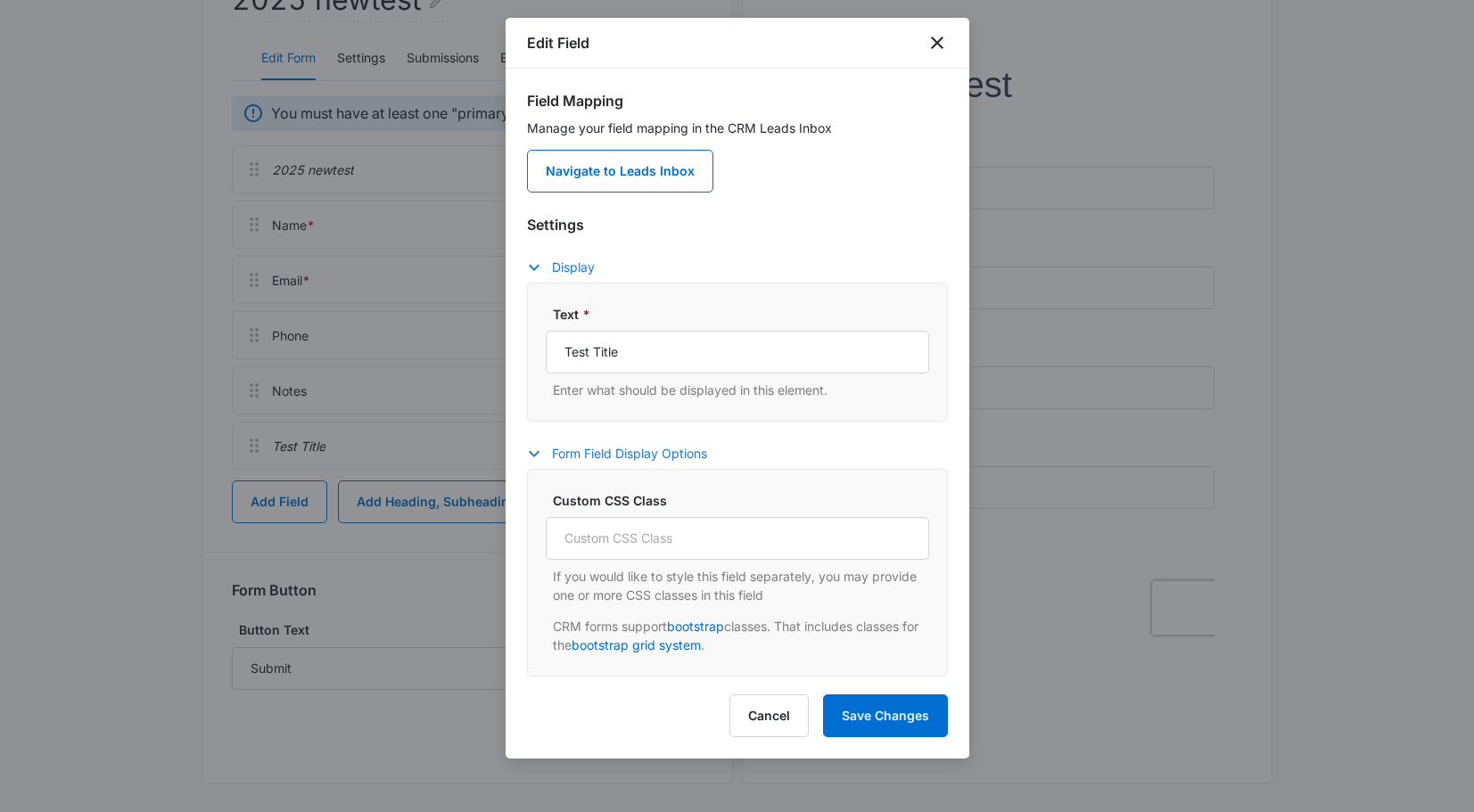
scroll to position [271, 0]
click at [570, 454] on button "Form Field Display Options" at bounding box center [626, 453] width 198 height 21
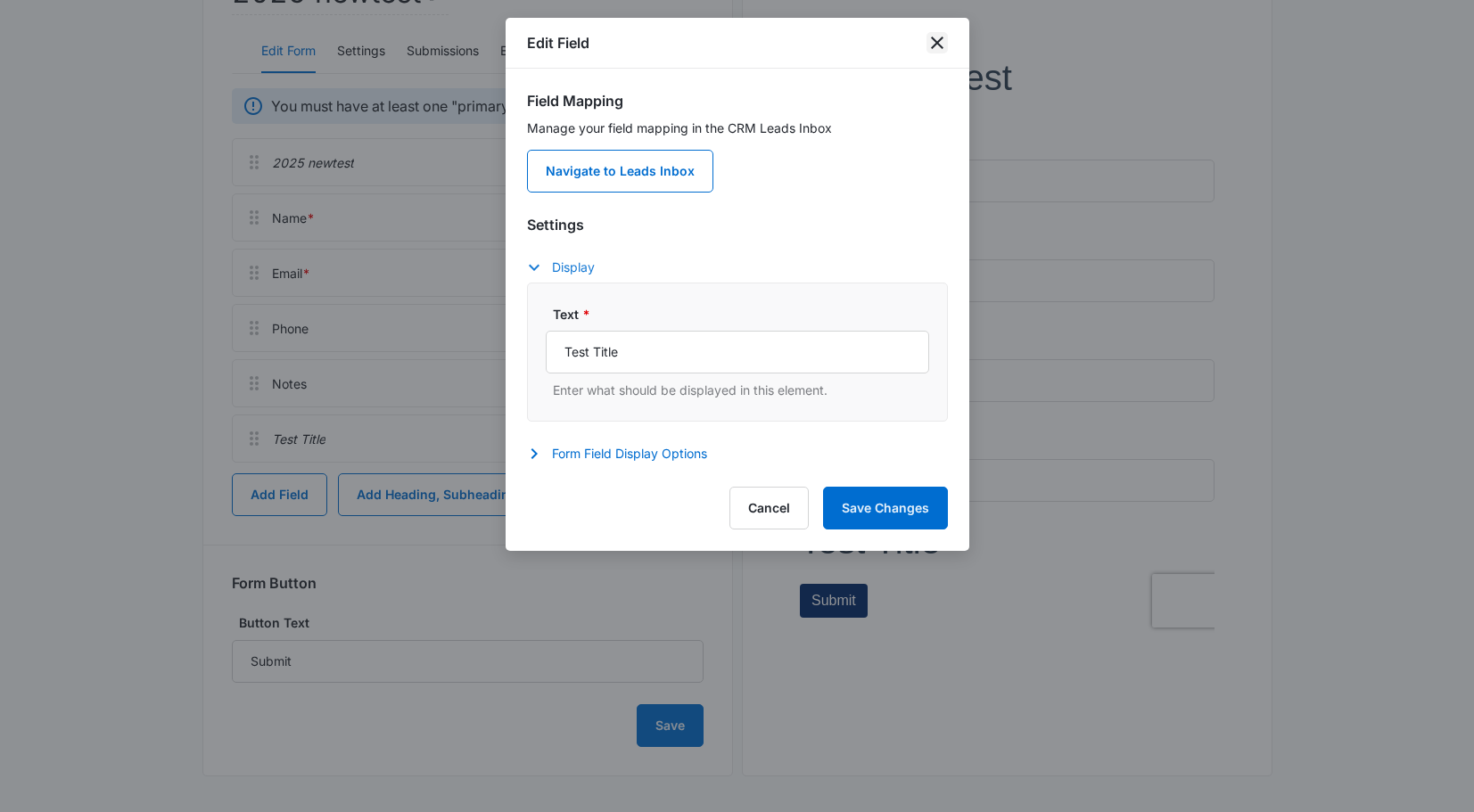
click at [947, 46] on icon "close" at bounding box center [937, 43] width 21 height 21
